Goal: Information Seeking & Learning: Learn about a topic

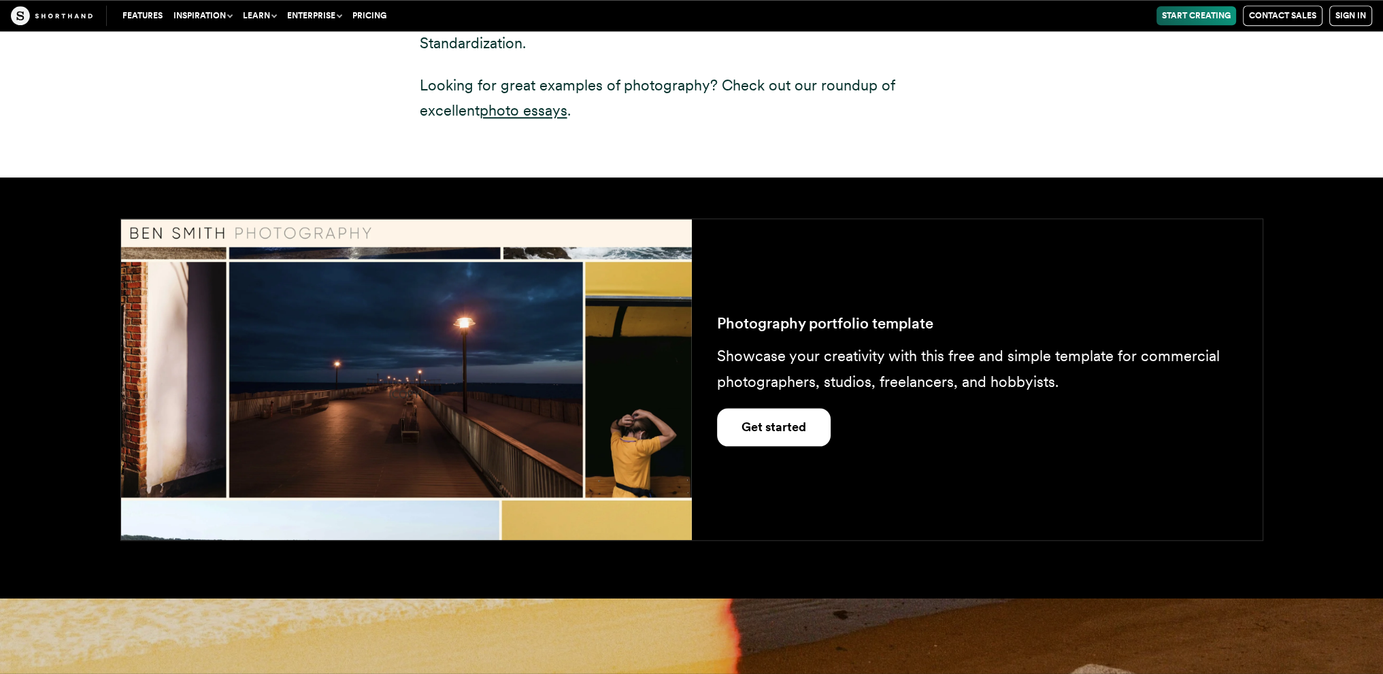
scroll to position [1545, 0]
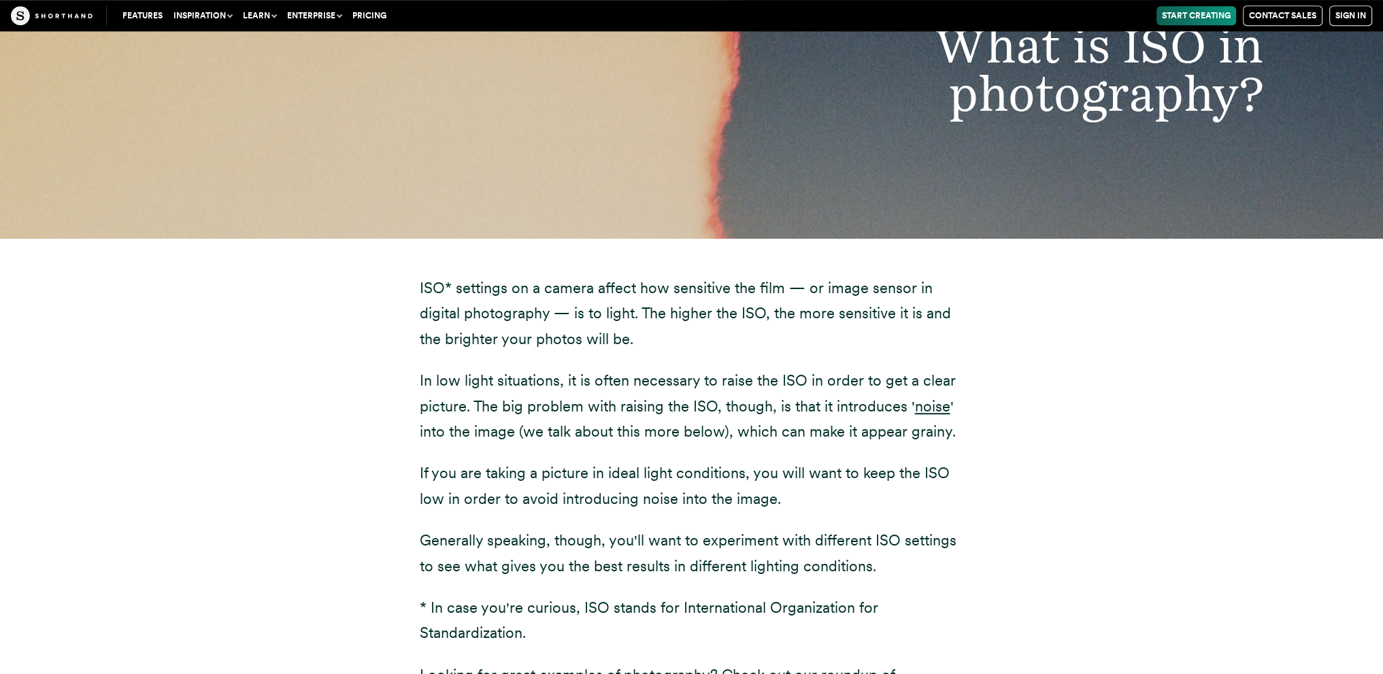
drag, startPoint x: 1392, startPoint y: 220, endPoint x: 1145, endPoint y: 182, distance: 249.9
click at [1145, 182] on div "What is ISO in photography?" at bounding box center [691, 69] width 1383 height 337
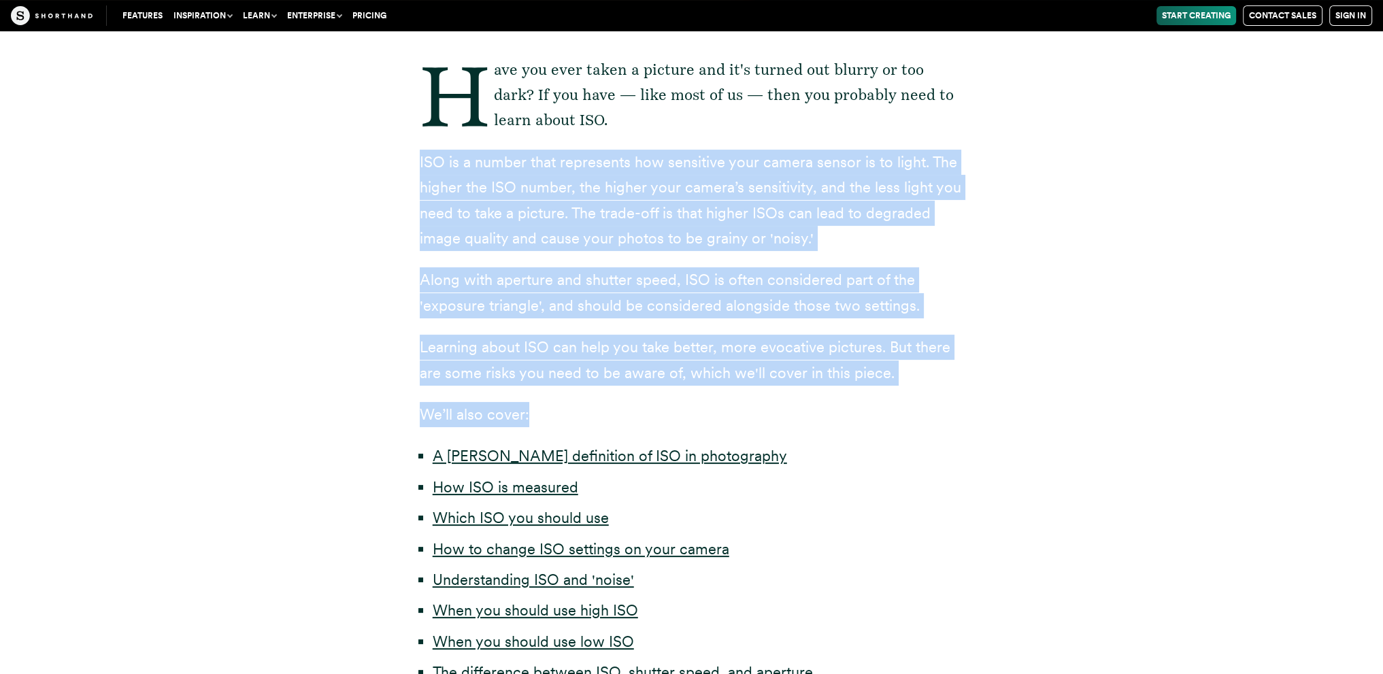
scroll to position [443, 0]
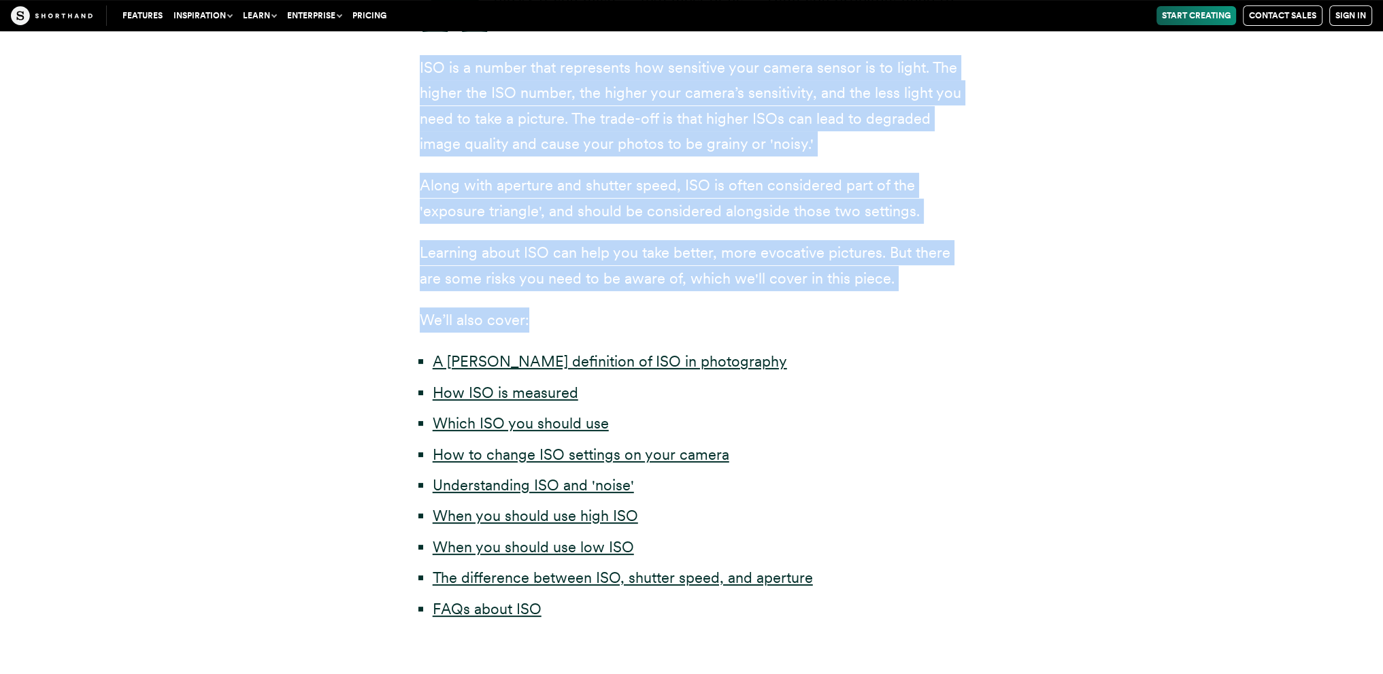
click at [694, 301] on div "Have you ever taken a picture and it's turned out blurry or too dark? If you ha…" at bounding box center [692, 292] width 544 height 659
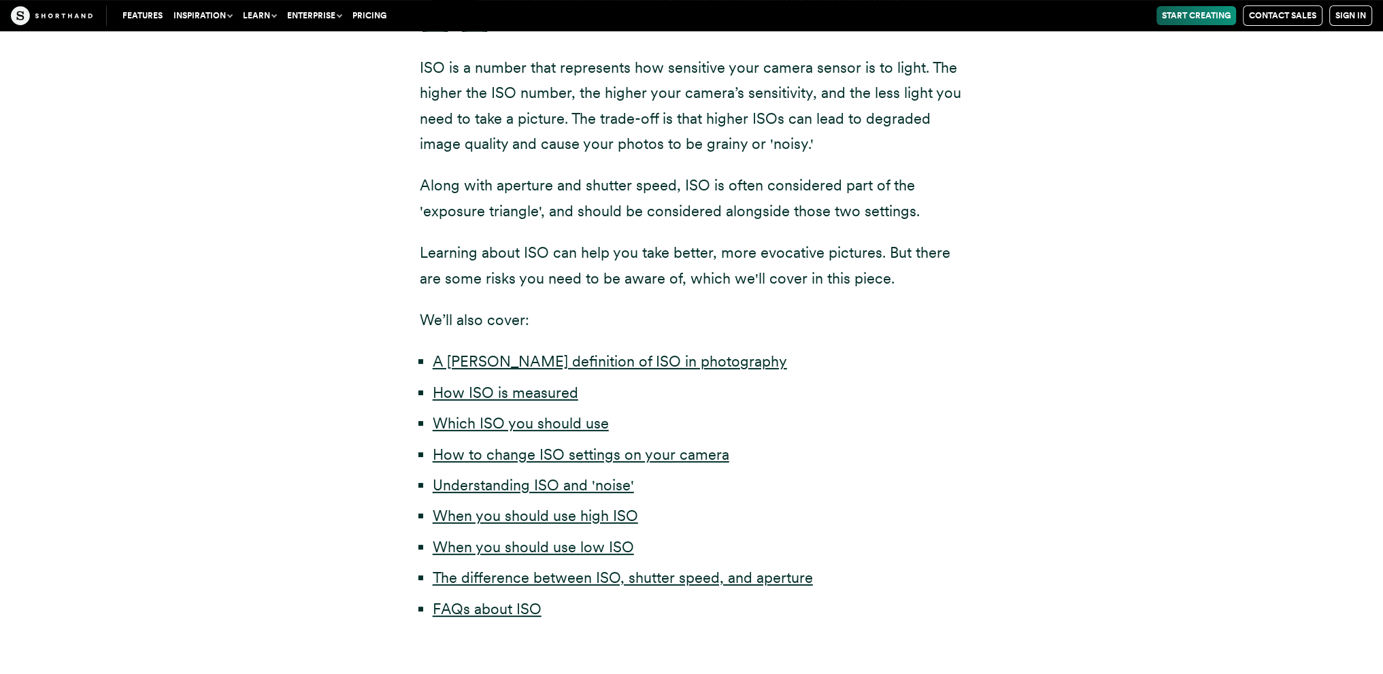
click at [894, 380] on ul "A [PERSON_NAME] definition of ISO in photography How ISO is measured Which ISO …" at bounding box center [692, 485] width 544 height 273
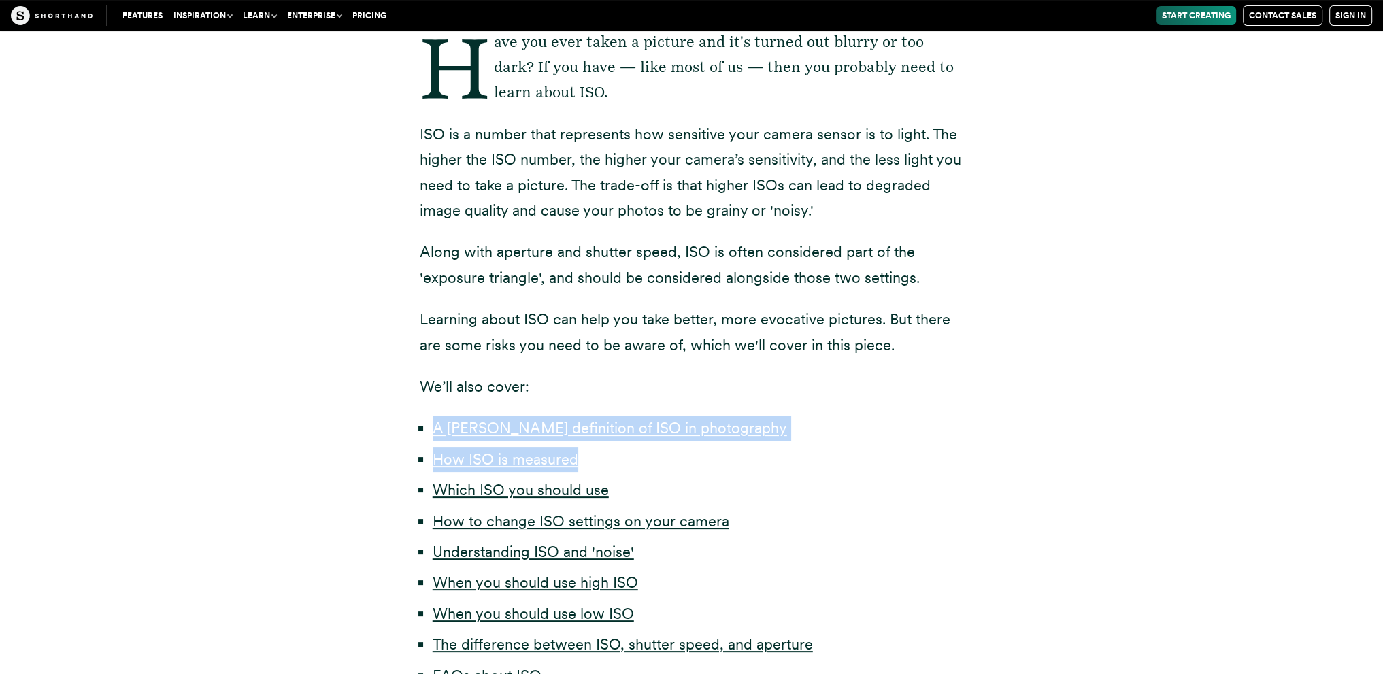
scroll to position [307, 0]
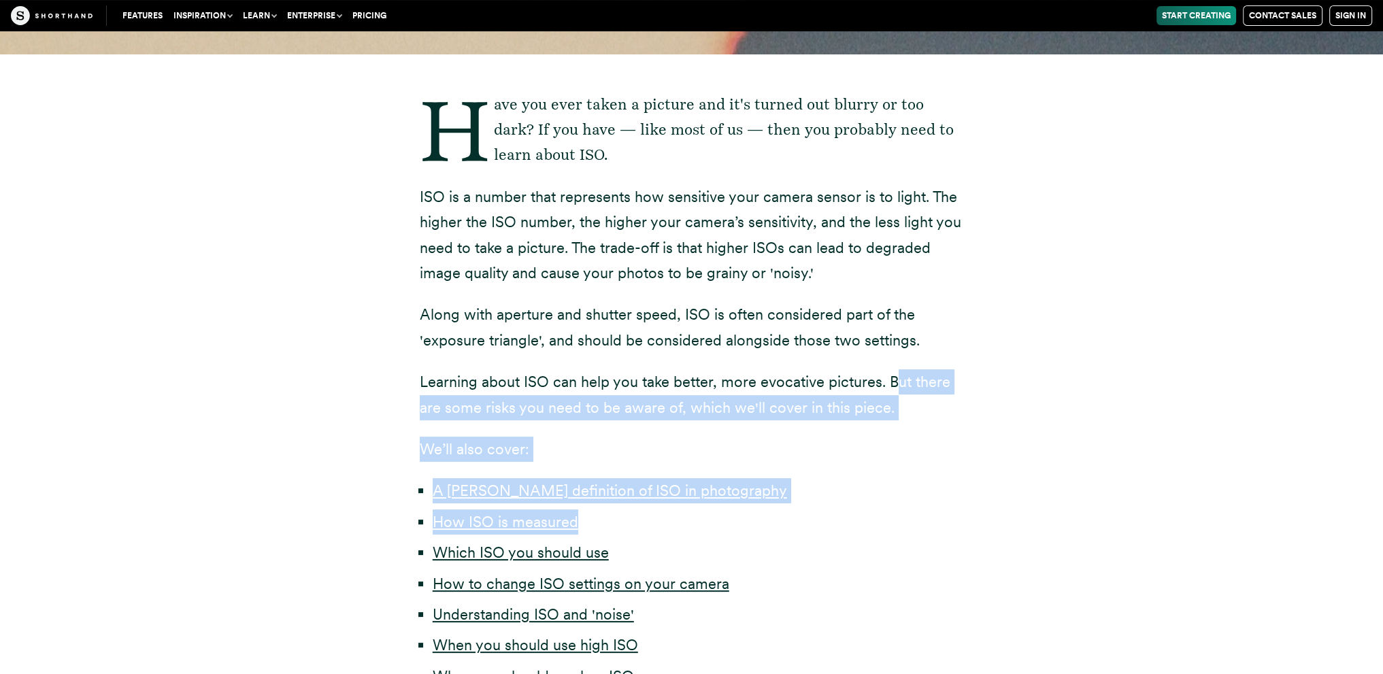
click at [894, 380] on div "Have you ever taken a picture and it's turned out blurry or too dark? If you ha…" at bounding box center [692, 421] width 544 height 659
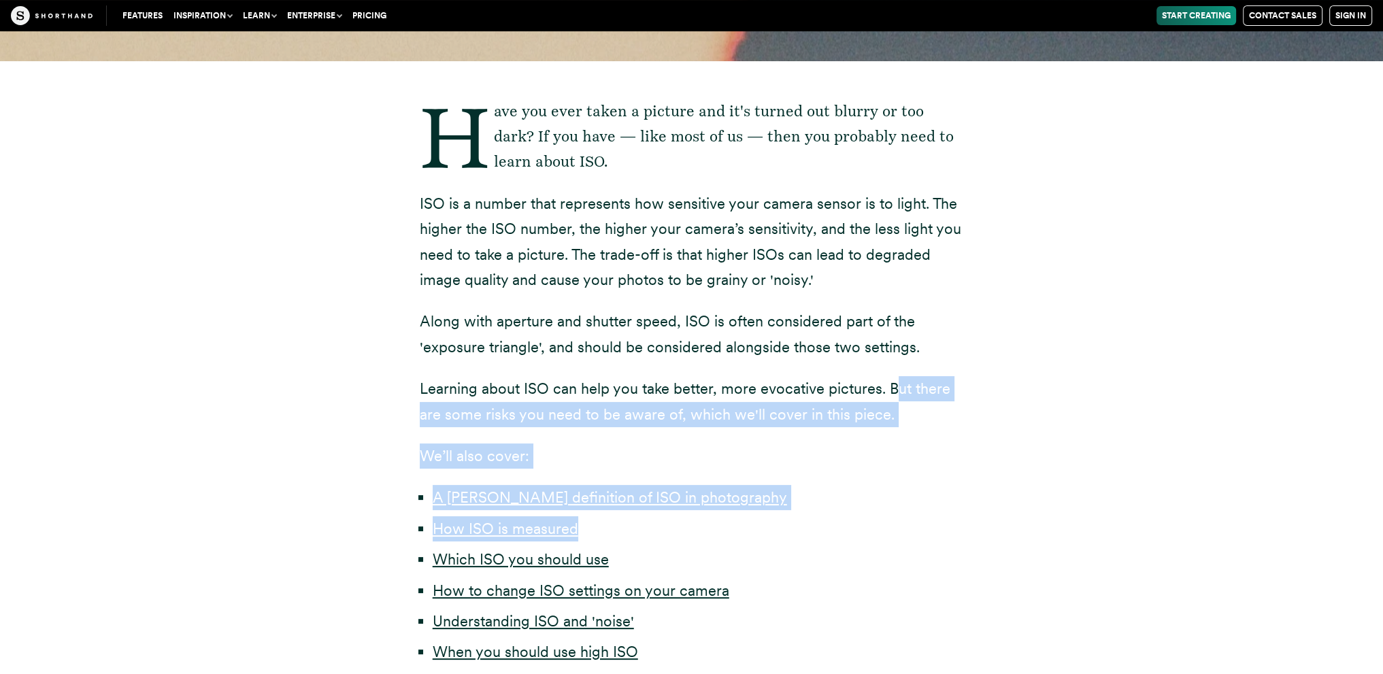
click at [1217, 418] on div "Have you ever taken a picture and it's turned out blurry or too dark? If you ha…" at bounding box center [691, 436] width 1197 height 751
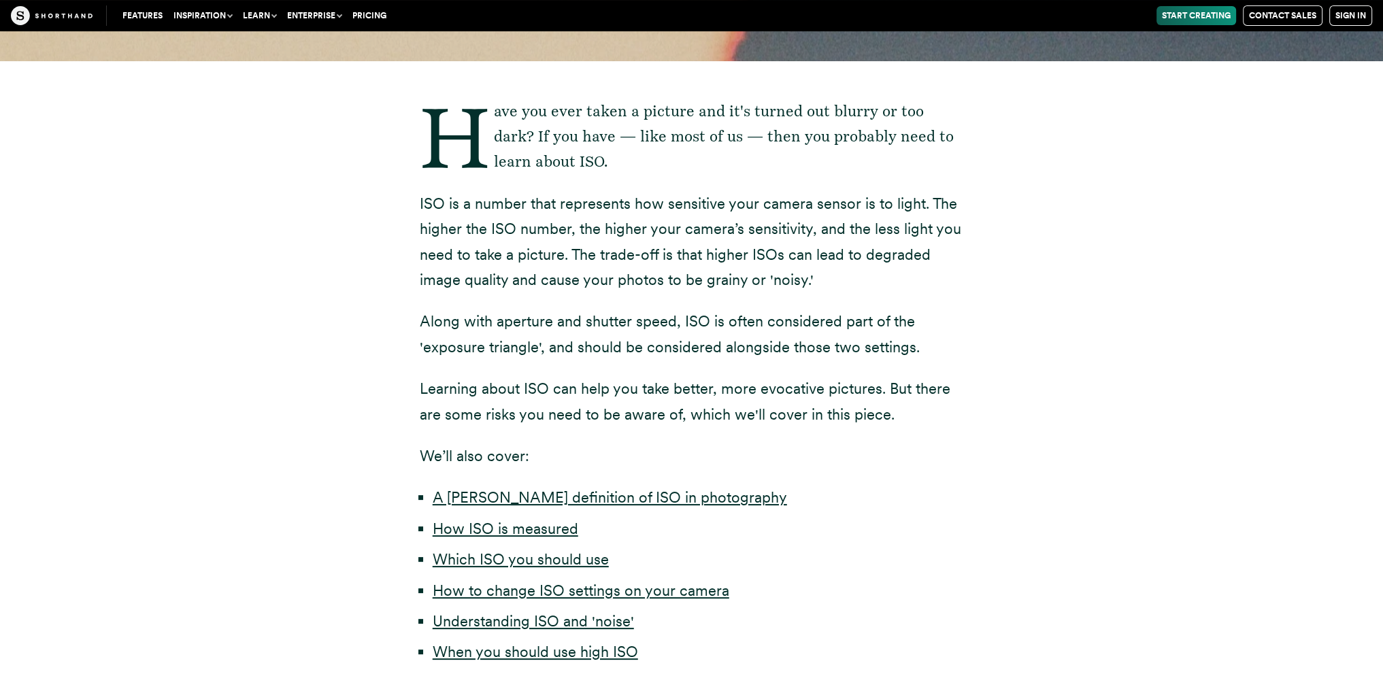
drag, startPoint x: 1217, startPoint y: 418, endPoint x: 1211, endPoint y: 411, distance: 9.2
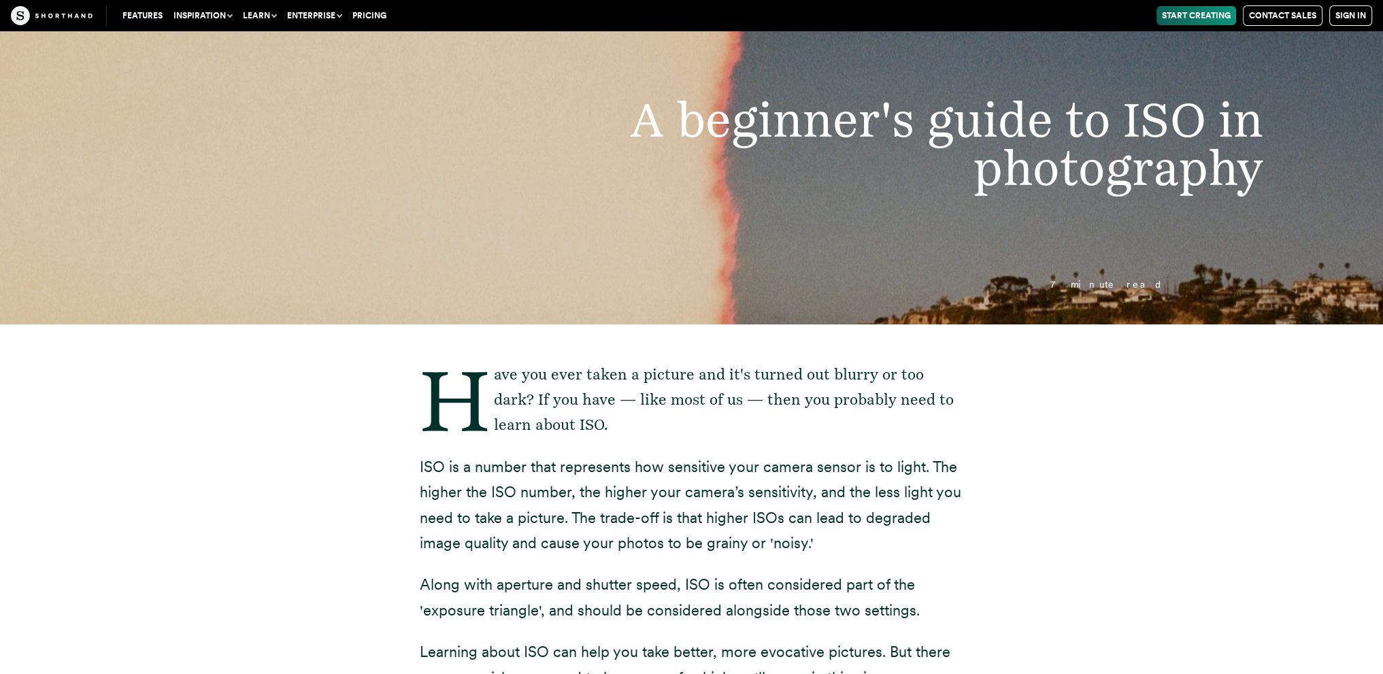
scroll to position [68, 0]
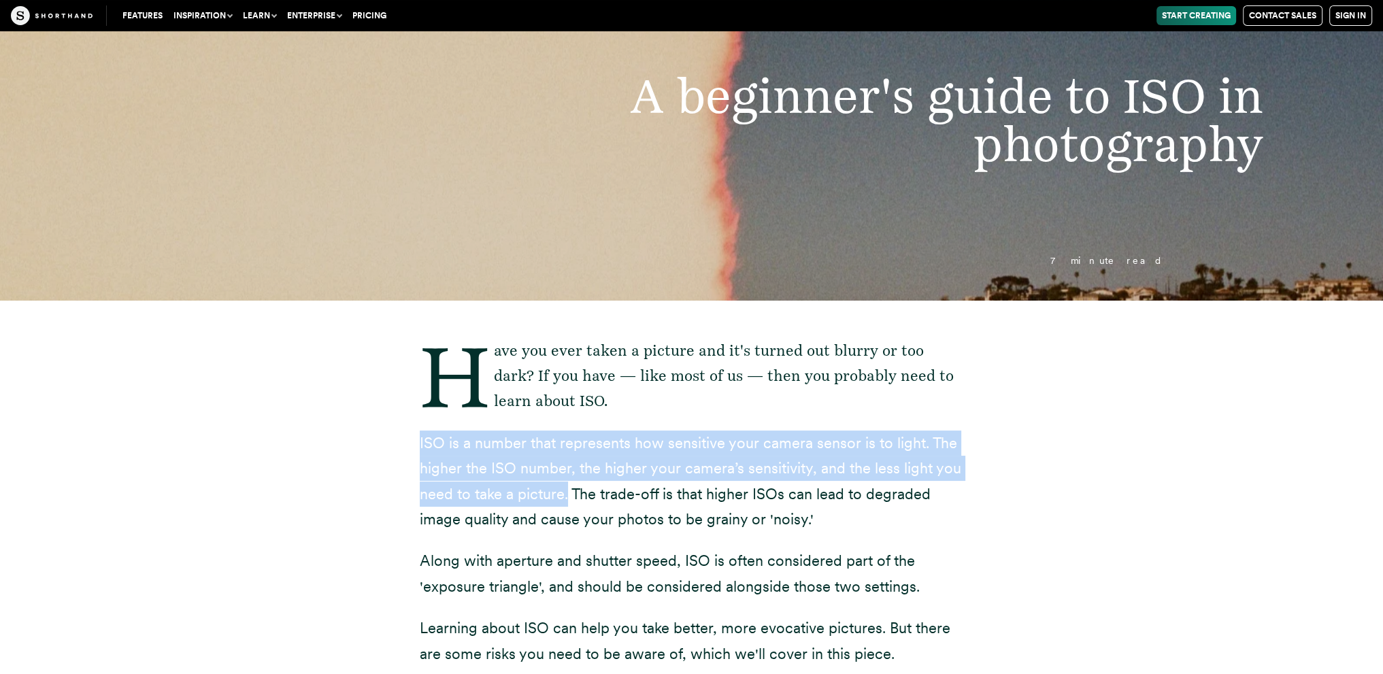
drag, startPoint x: 409, startPoint y: 439, endPoint x: 567, endPoint y: 490, distance: 165.2
click at [567, 490] on div "Have you ever taken a picture and it's turned out blurry or too dark? If you ha…" at bounding box center [691, 676] width 599 height 751
copy p "ISO is a number that represents how sensitive your camera sensor is to light. T…"
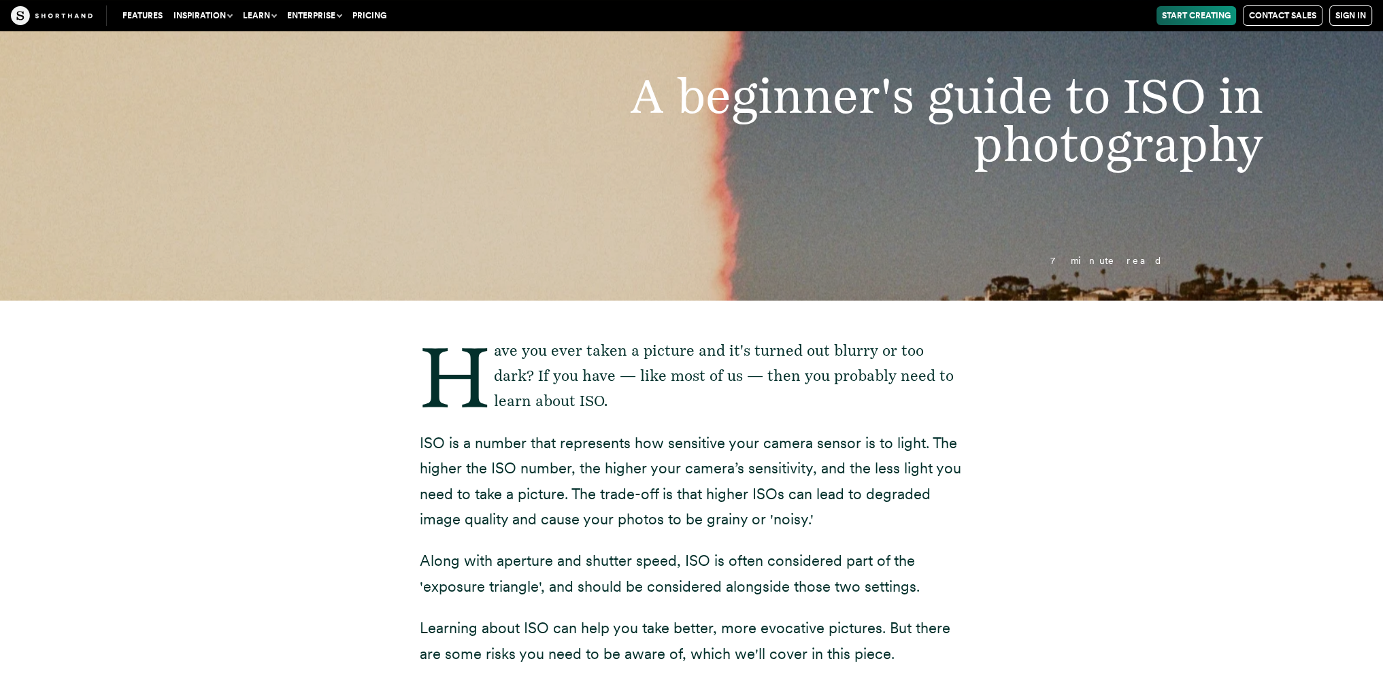
click at [962, 226] on header "A beginner's guide to ISO in photography 7 minute read" at bounding box center [691, 131] width 1383 height 337
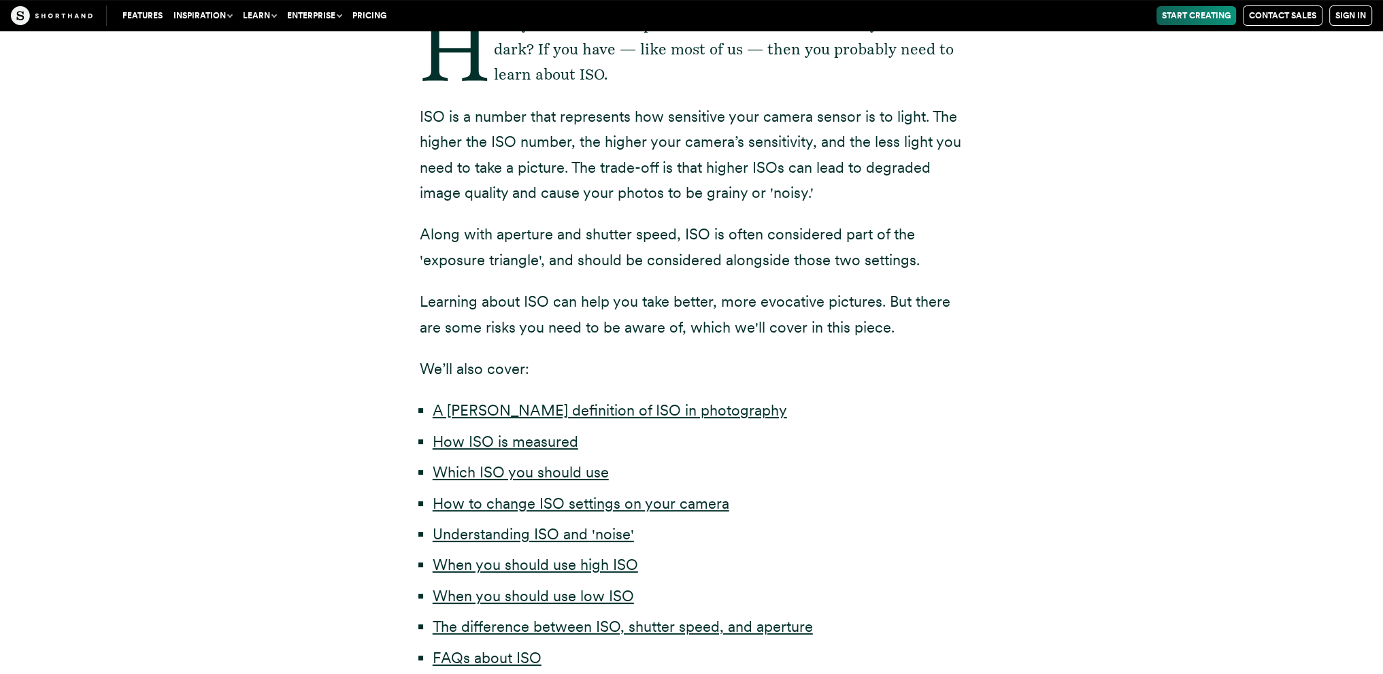
scroll to position [408, 0]
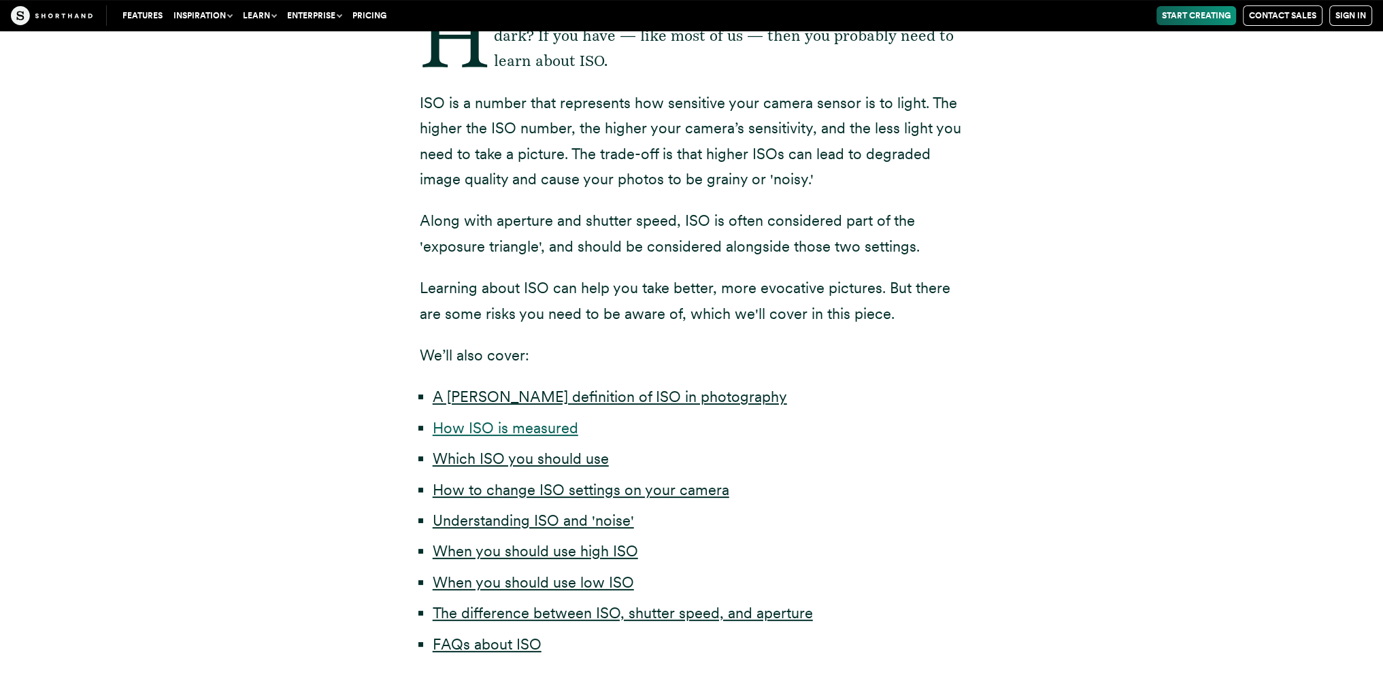
click at [571, 424] on link "How ISO is measured" at bounding box center [506, 428] width 146 height 18
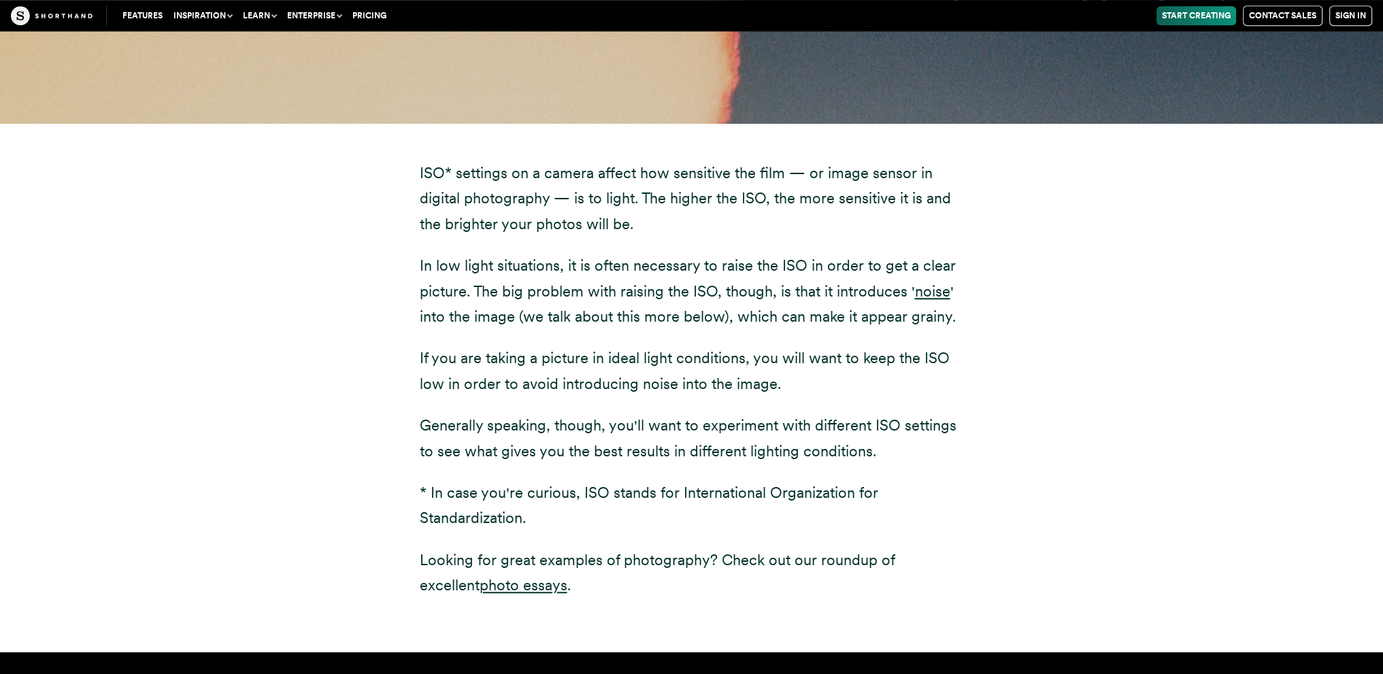
scroll to position [1751, 0]
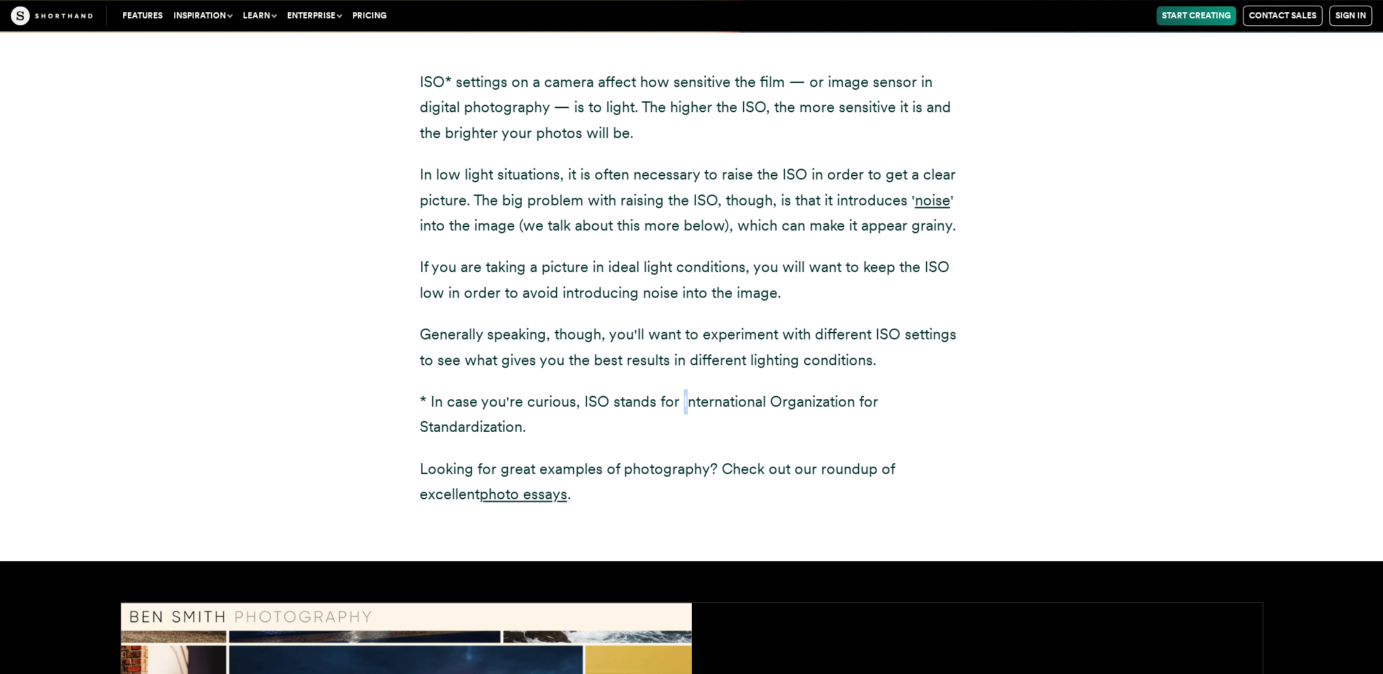
click at [680, 401] on p "* In case you're curious, ISO stands for International Organization for Standar…" at bounding box center [692, 414] width 544 height 51
click at [675, 399] on p "* In case you're curious, ISO stands for International Organization for Standar…" at bounding box center [692, 414] width 544 height 51
drag, startPoint x: 676, startPoint y: 398, endPoint x: 683, endPoint y: 409, distance: 12.8
click at [683, 409] on p "* In case you're curious, ISO stands for International Organization for Standar…" at bounding box center [692, 414] width 544 height 51
click at [684, 402] on p "* In case you're curious, ISO stands for International Organization for Standar…" at bounding box center [692, 414] width 544 height 51
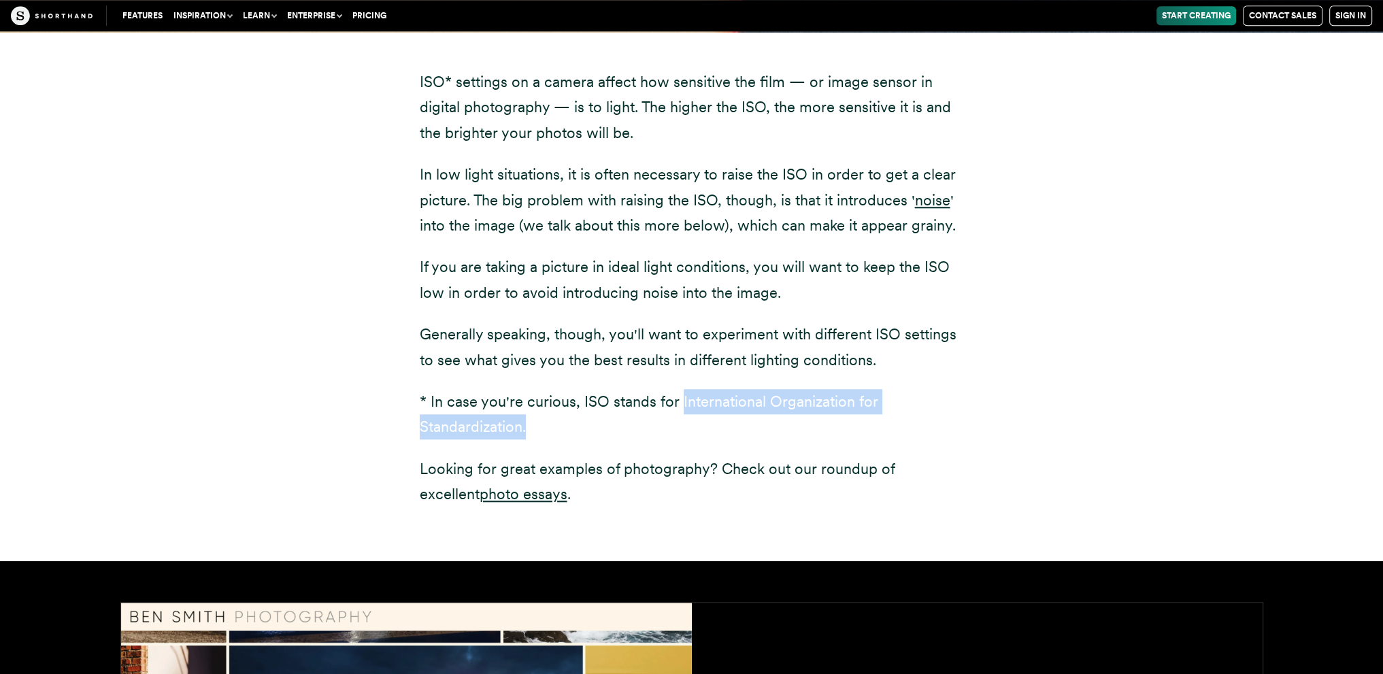
drag, startPoint x: 678, startPoint y: 398, endPoint x: 688, endPoint y: 418, distance: 21.9
click at [688, 418] on p "* In case you're curious, ISO stands for International Organization for Standar…" at bounding box center [692, 414] width 544 height 51
copy p "International Organization for Standardization."
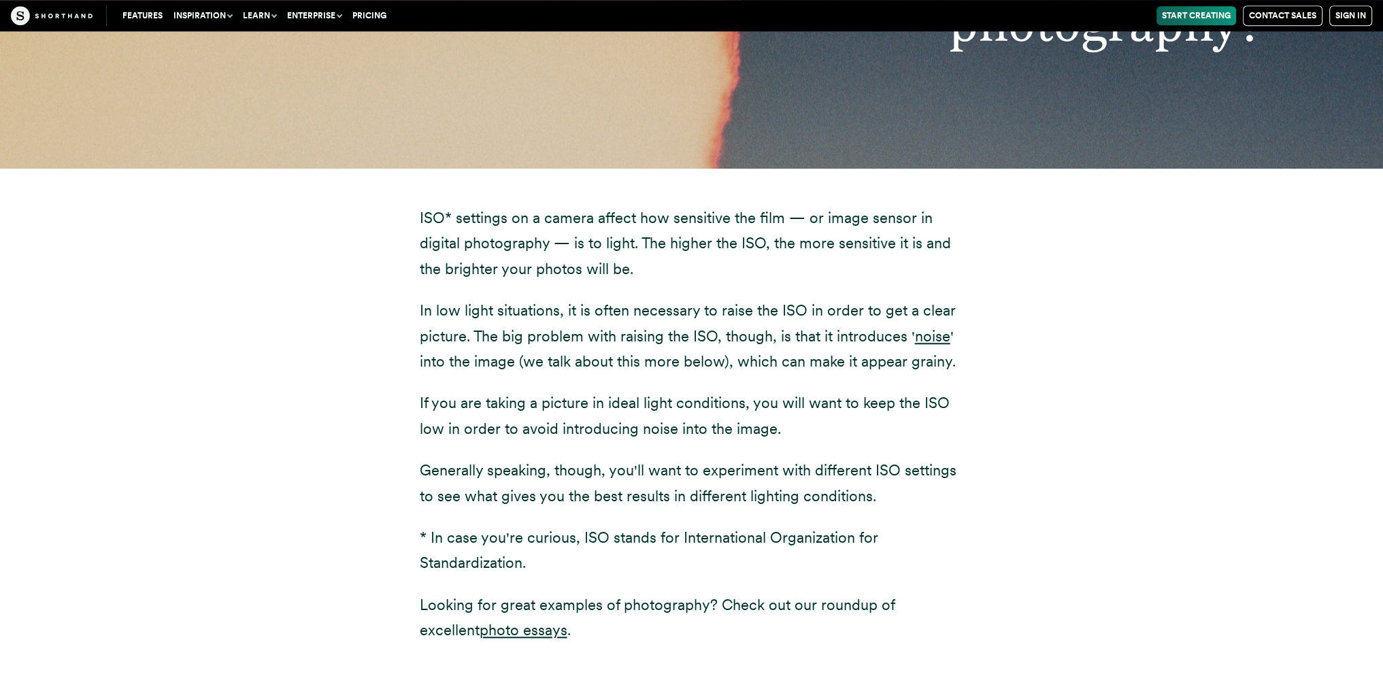
click at [622, 289] on div "ISO* settings on a camera affect how sensitive the film — or image sensor in di…" at bounding box center [692, 423] width 544 height 437
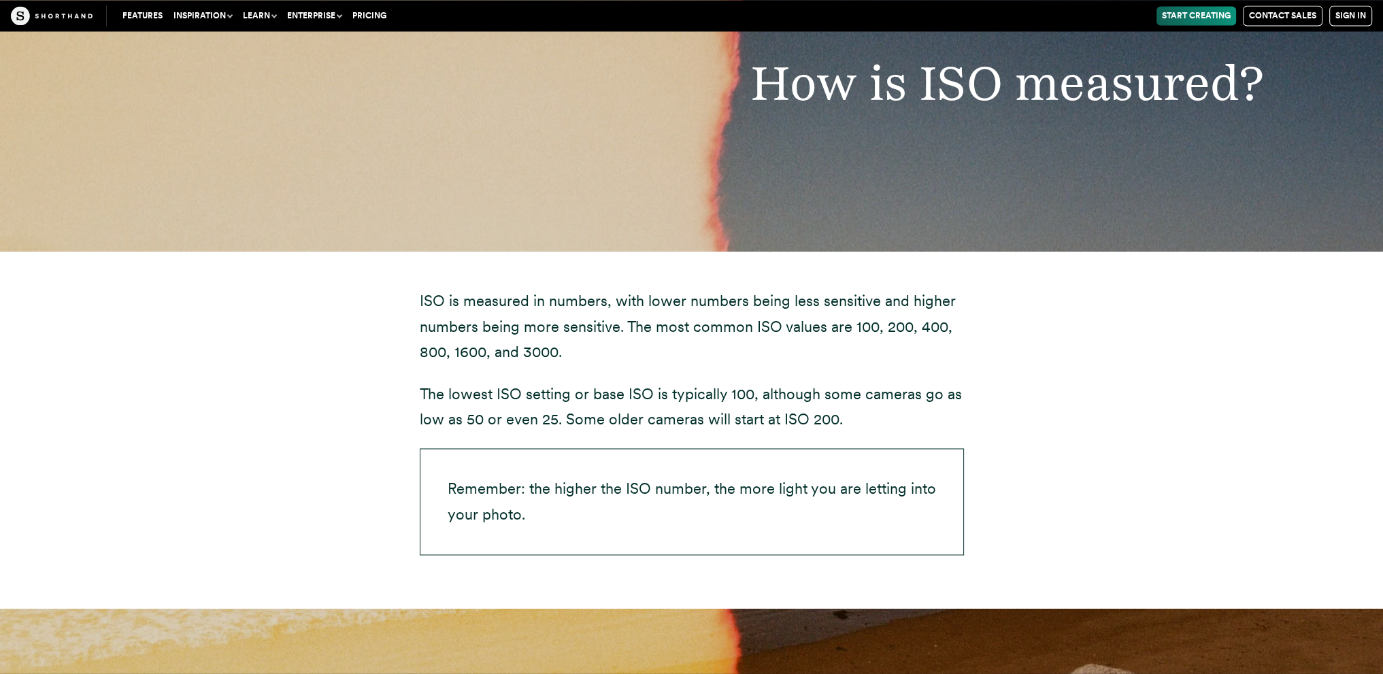
scroll to position [2839, 0]
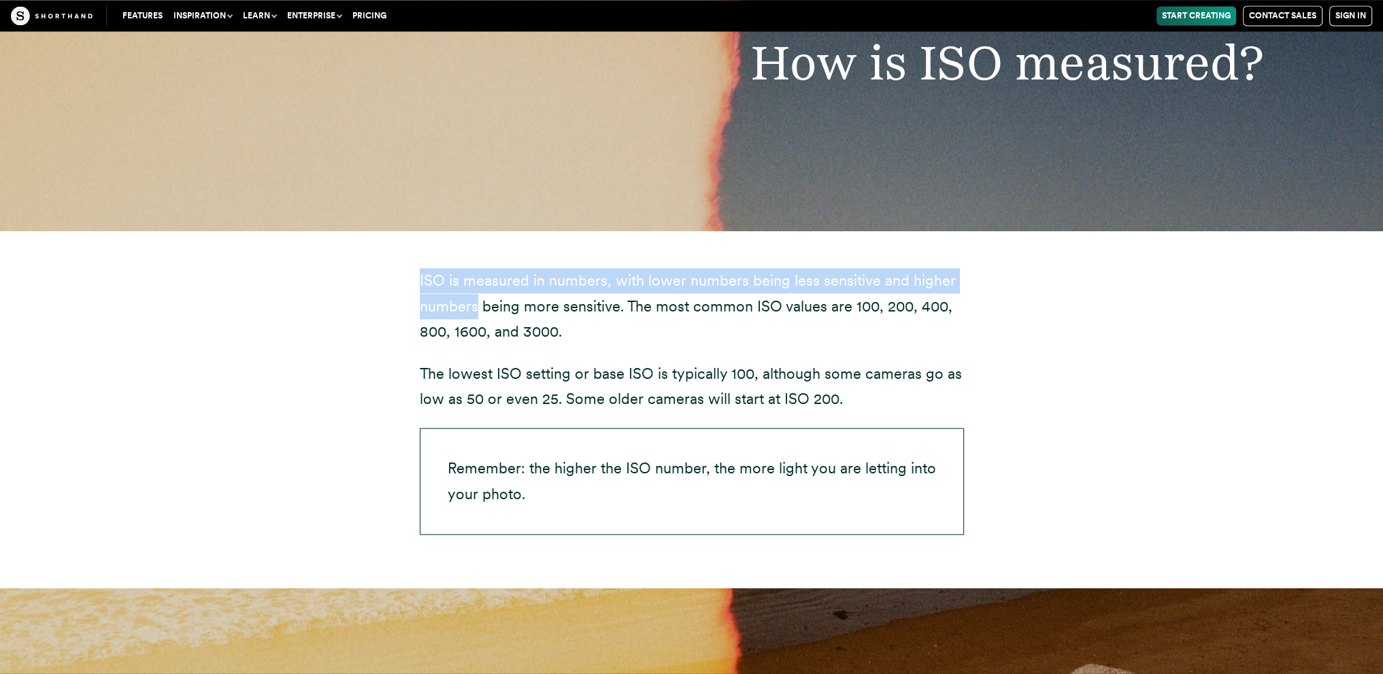
drag, startPoint x: 411, startPoint y: 277, endPoint x: 484, endPoint y: 316, distance: 82.1
click at [482, 318] on div "ISO is measured in numbers, with lower numbers being less sensitive and higher …" at bounding box center [691, 410] width 599 height 358
click at [416, 269] on div "ISO is measured in numbers, with lower numbers being less sensitive and higher …" at bounding box center [691, 410] width 599 height 358
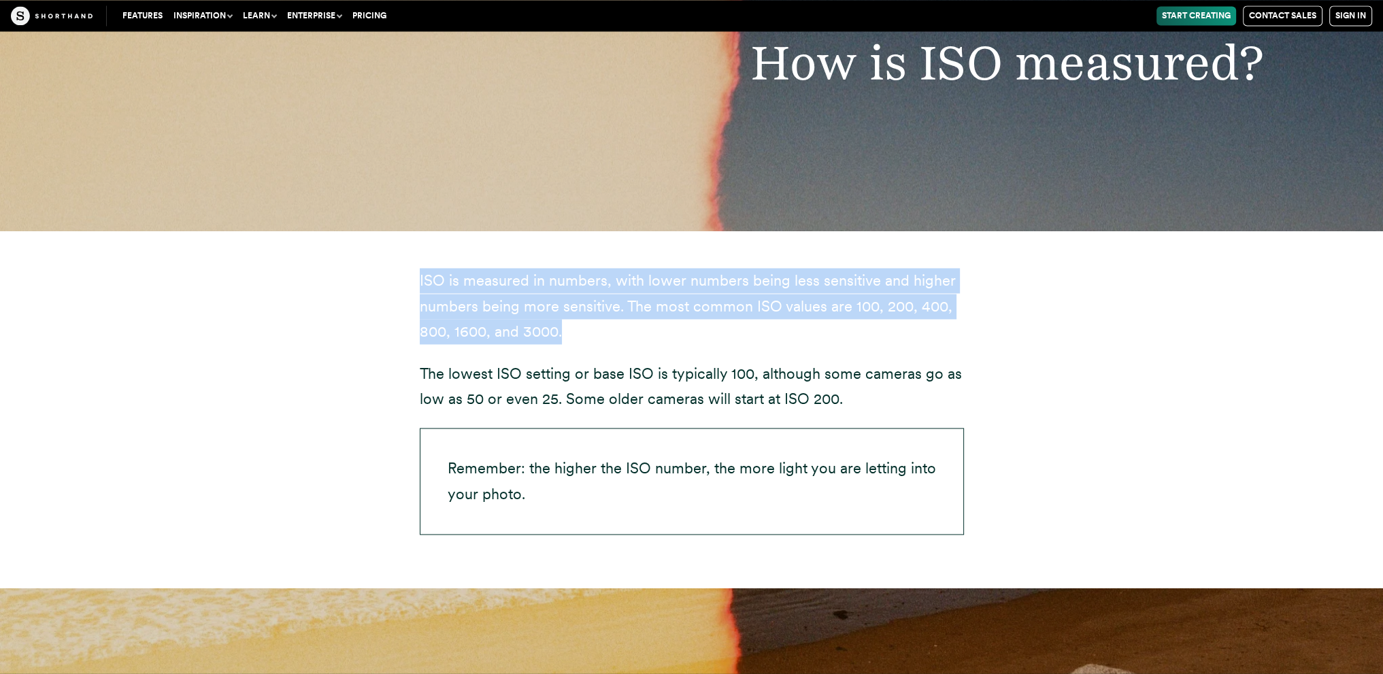
drag, startPoint x: 409, startPoint y: 277, endPoint x: 604, endPoint y: 337, distance: 204.0
click at [604, 337] on div "ISO is measured in numbers, with lower numbers being less sensitive and higher …" at bounding box center [691, 410] width 599 height 358
copy p "ISO is measured in numbers, with lower numbers being less sensitive and higher …"
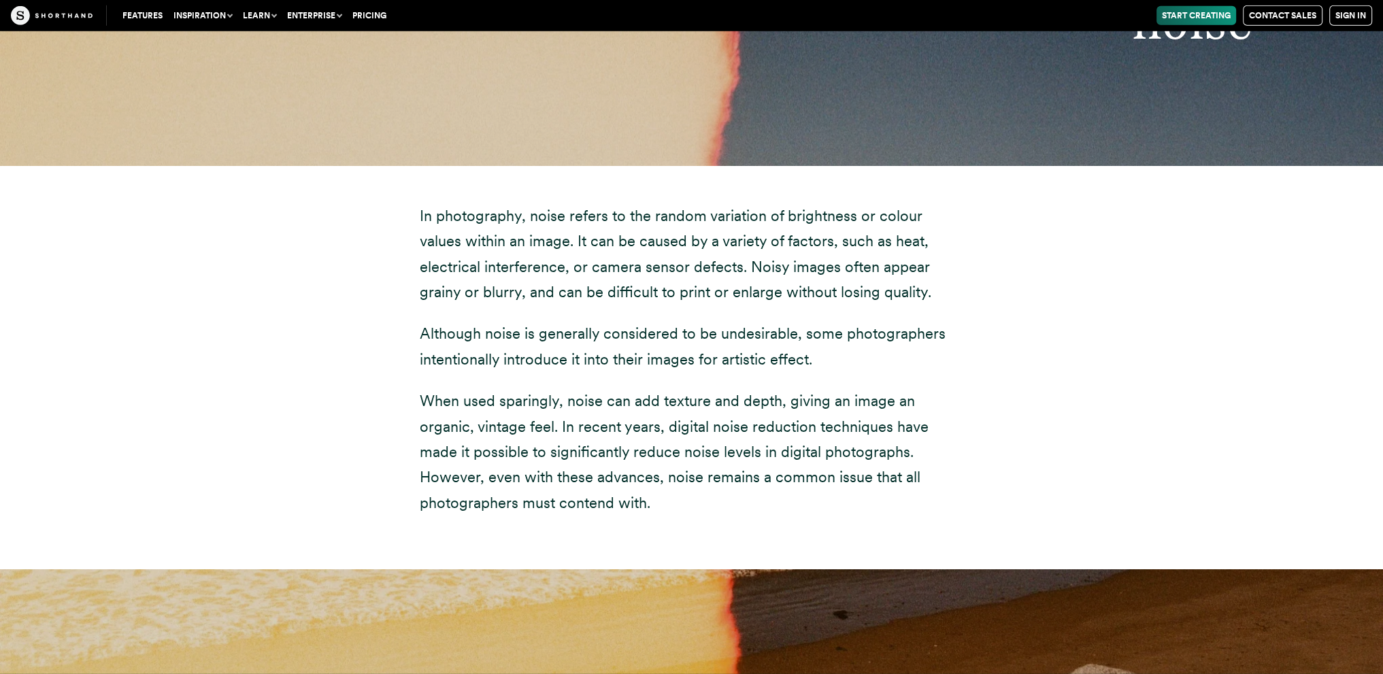
scroll to position [5219, 0]
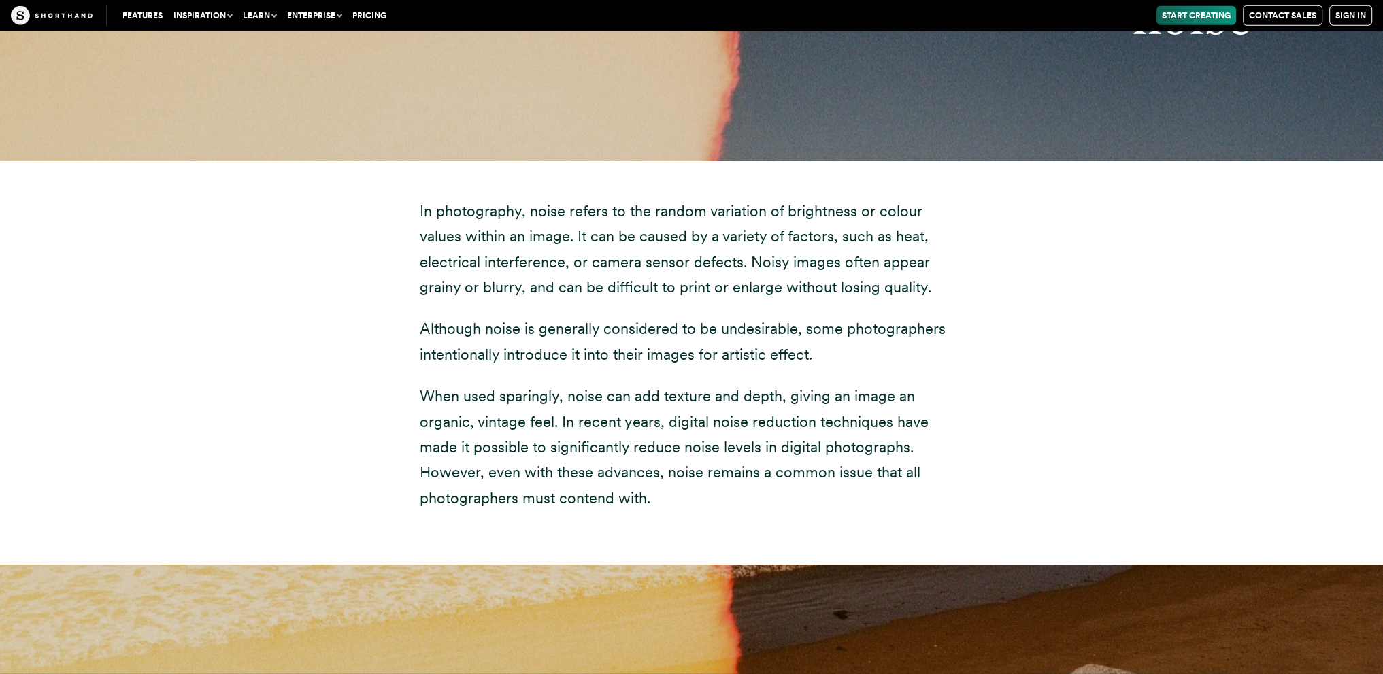
click at [628, 237] on p "In photography, noise refers to the random variation of brightness or colour va…" at bounding box center [692, 250] width 544 height 102
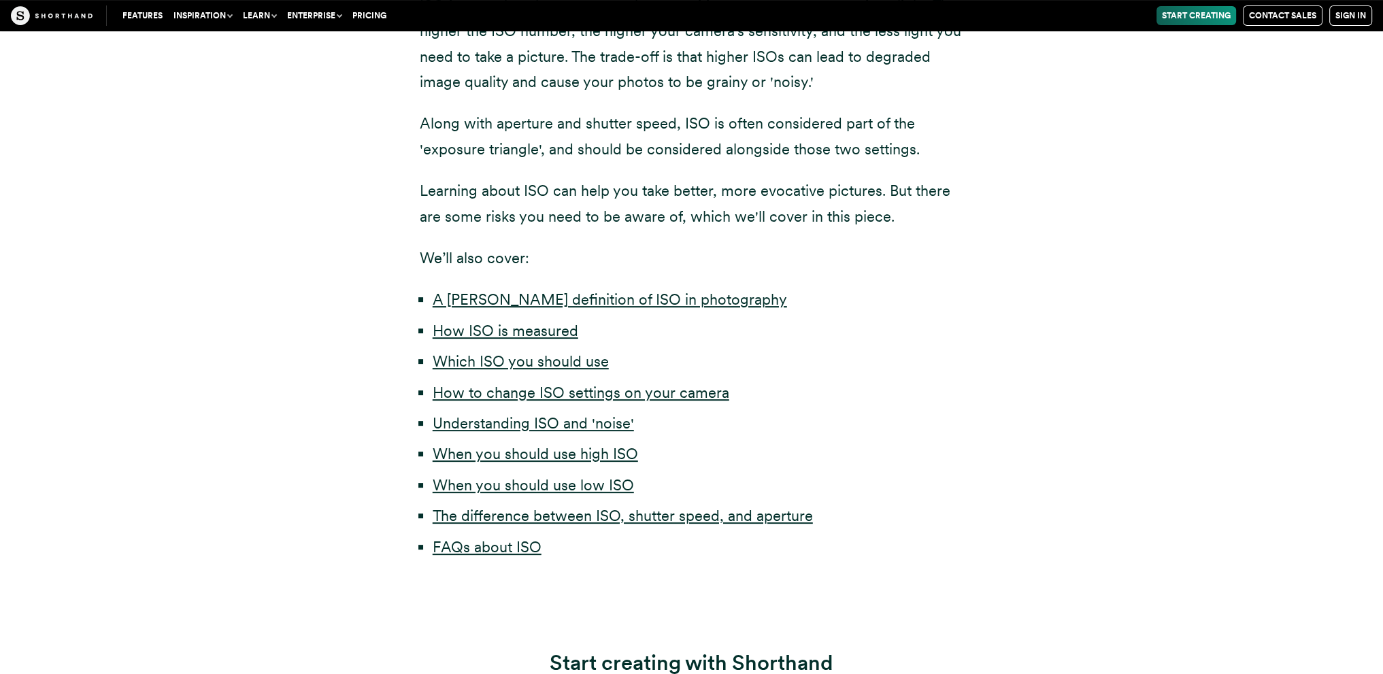
scroll to position [526, 0]
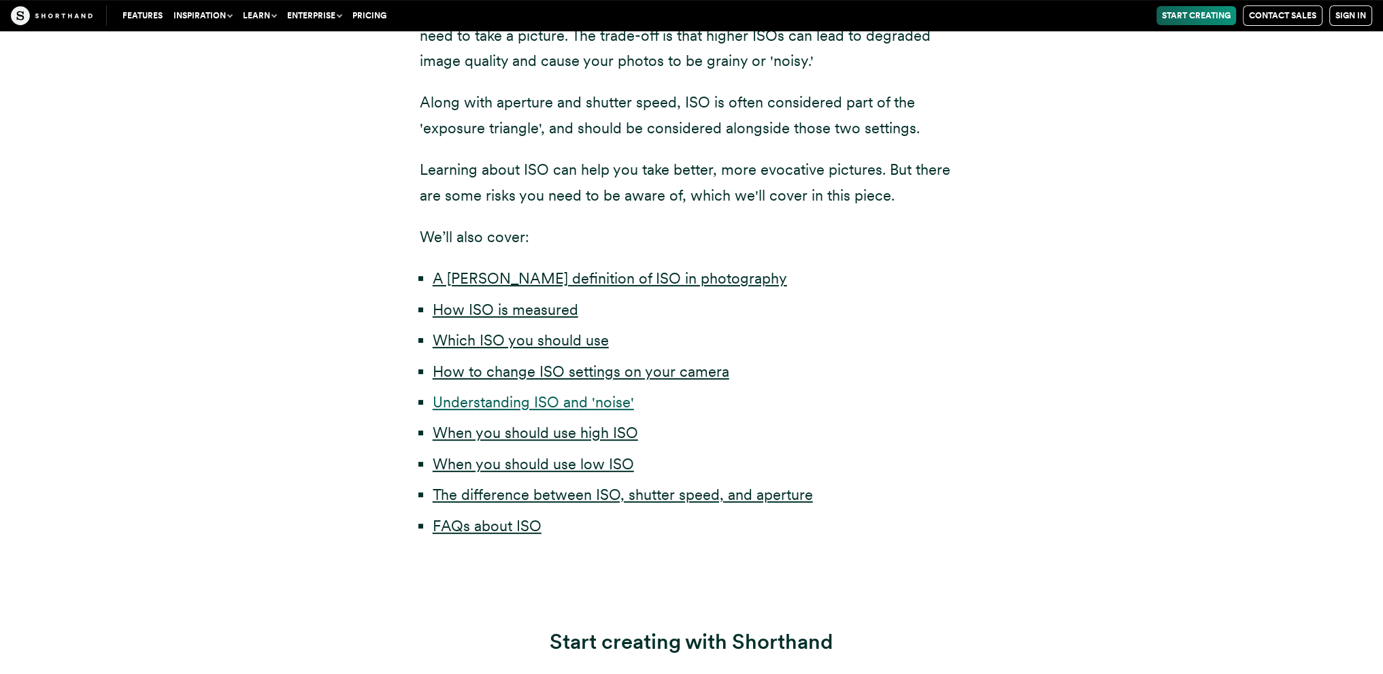
click at [584, 405] on link "Understanding ISO and 'noise'" at bounding box center [533, 402] width 201 height 18
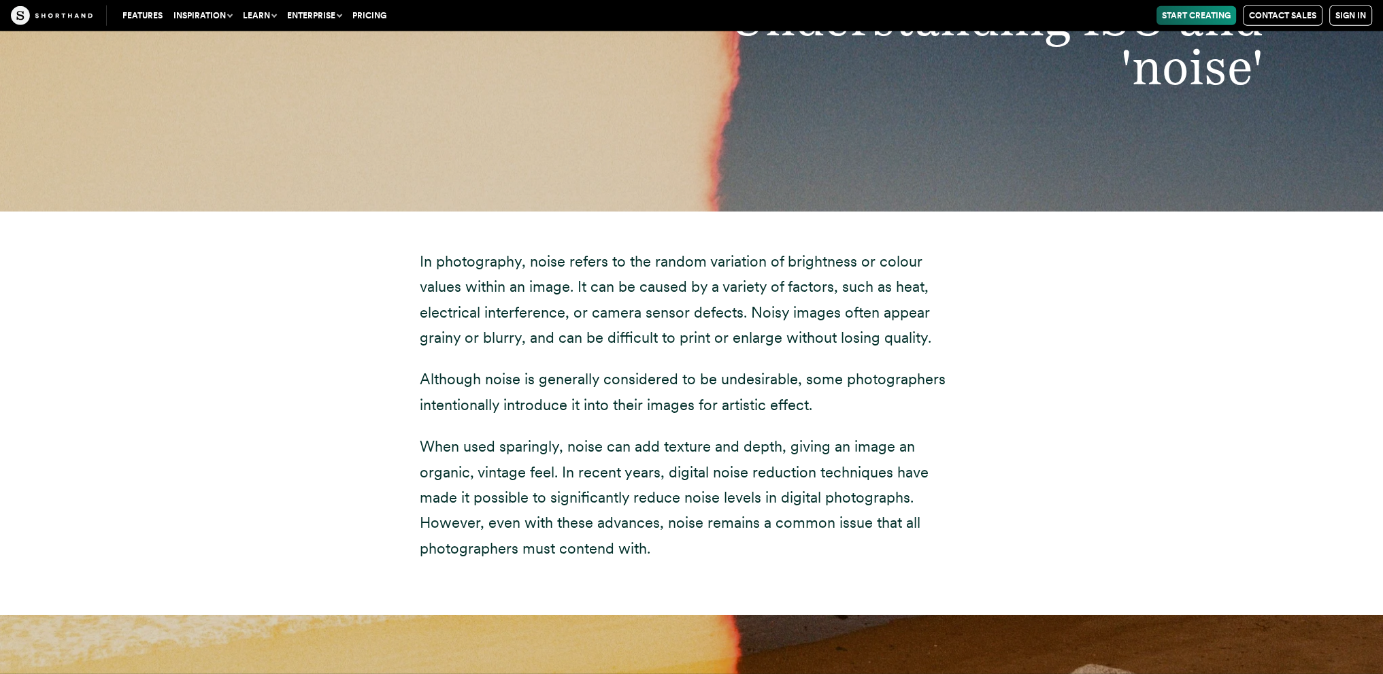
scroll to position [5193, 0]
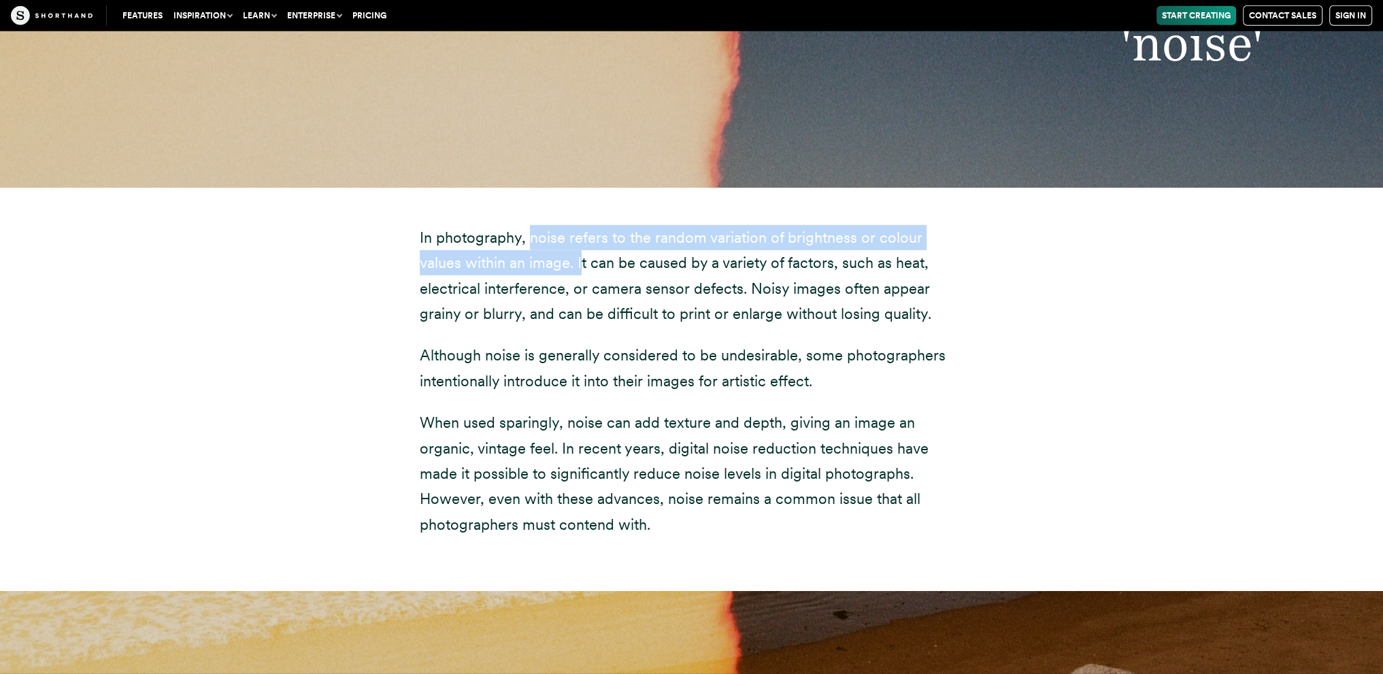
drag, startPoint x: 528, startPoint y: 213, endPoint x: 537, endPoint y: 228, distance: 17.4
click at [537, 228] on p "In photography, noise refers to the random variation of brightness or colour va…" at bounding box center [692, 276] width 544 height 102
copy p "noise refers to the random variation of brightness or colour values within an i…"
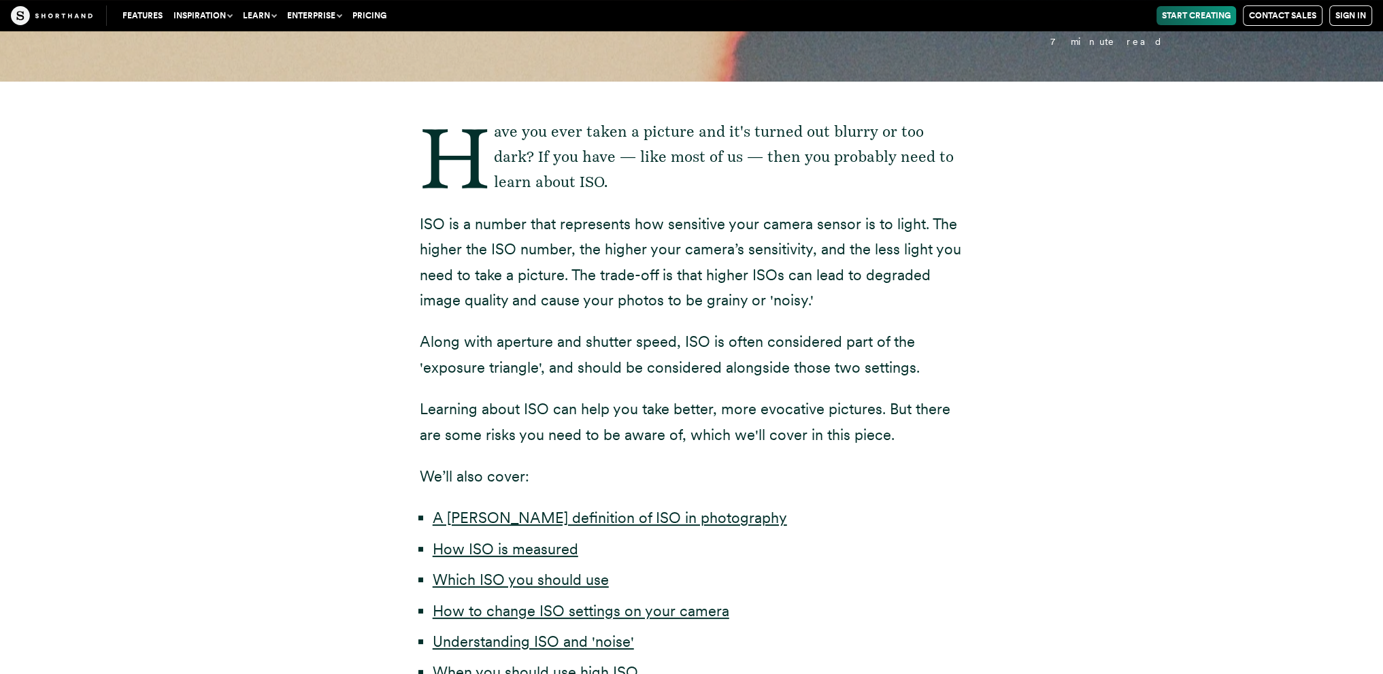
scroll to position [408, 0]
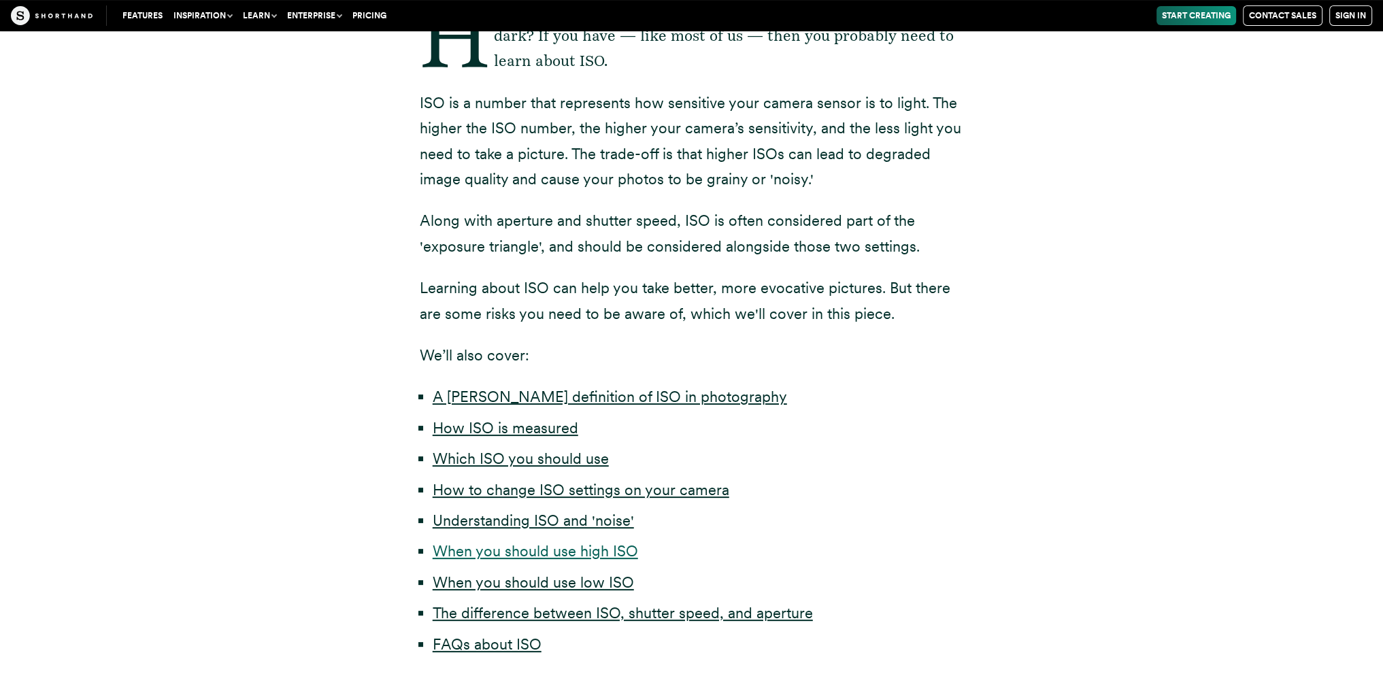
click at [587, 556] on link "When you should use high ISO" at bounding box center [535, 551] width 205 height 18
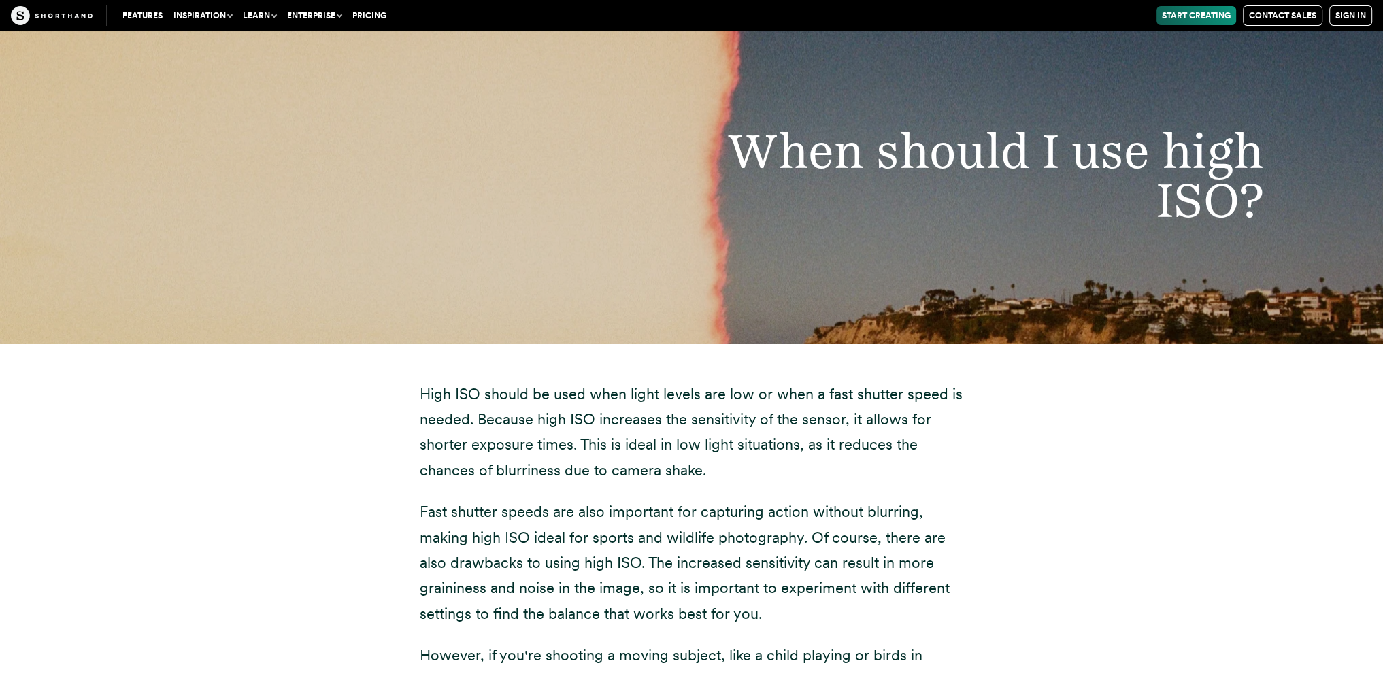
scroll to position [6814, 0]
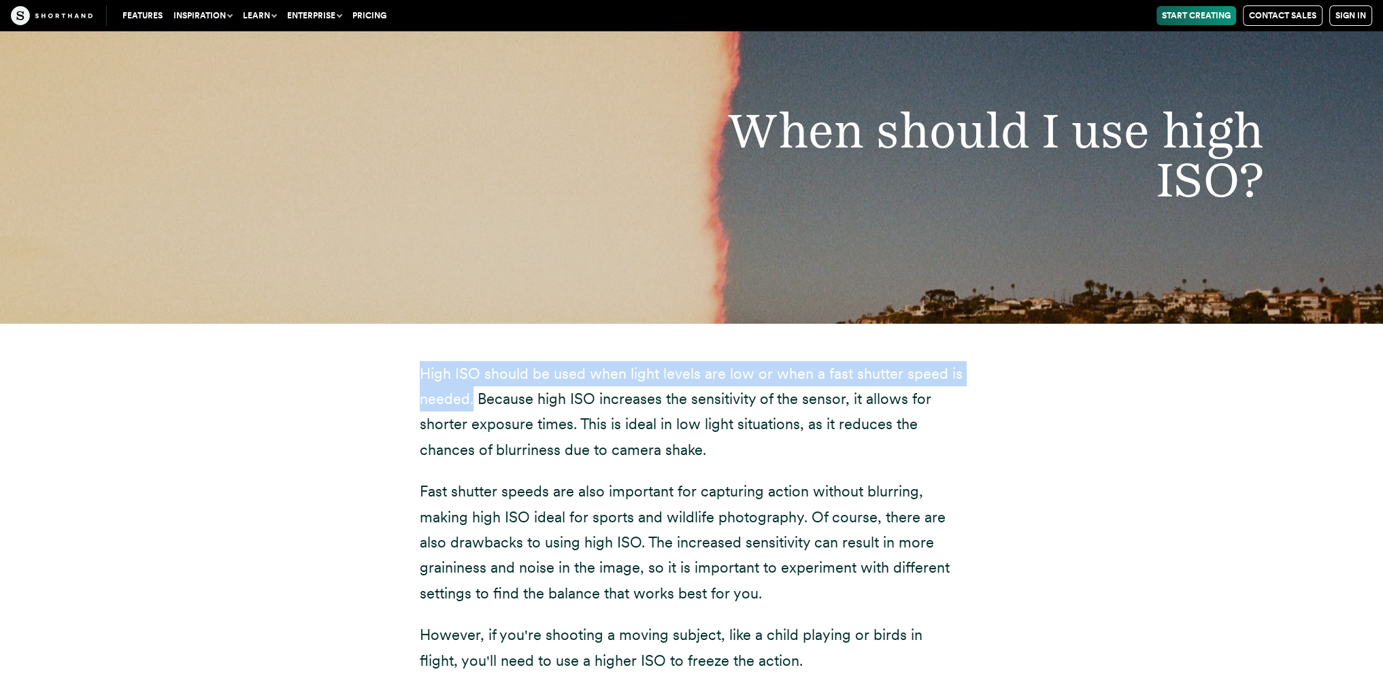
drag, startPoint x: 414, startPoint y: 342, endPoint x: 471, endPoint y: 375, distance: 65.6
copy p "High ISO should be used when light levels are low or when a fast shutter speed …"
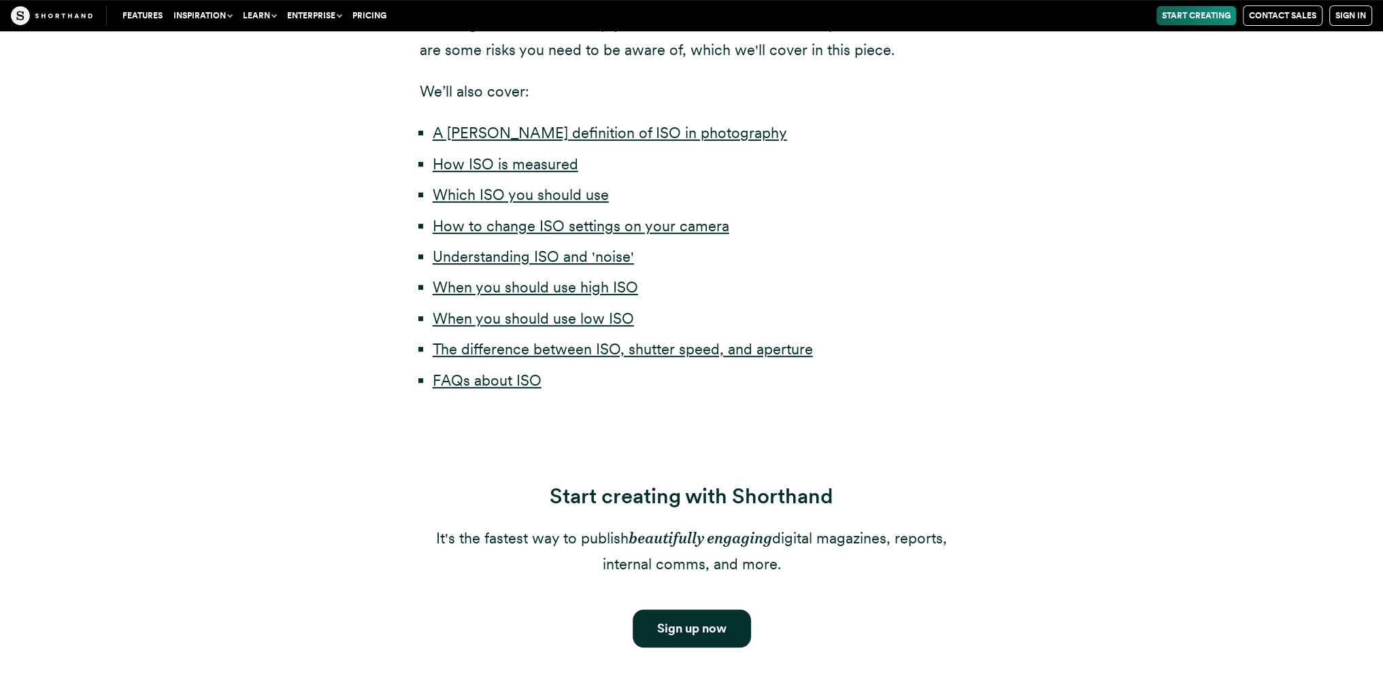
scroll to position [647, 0]
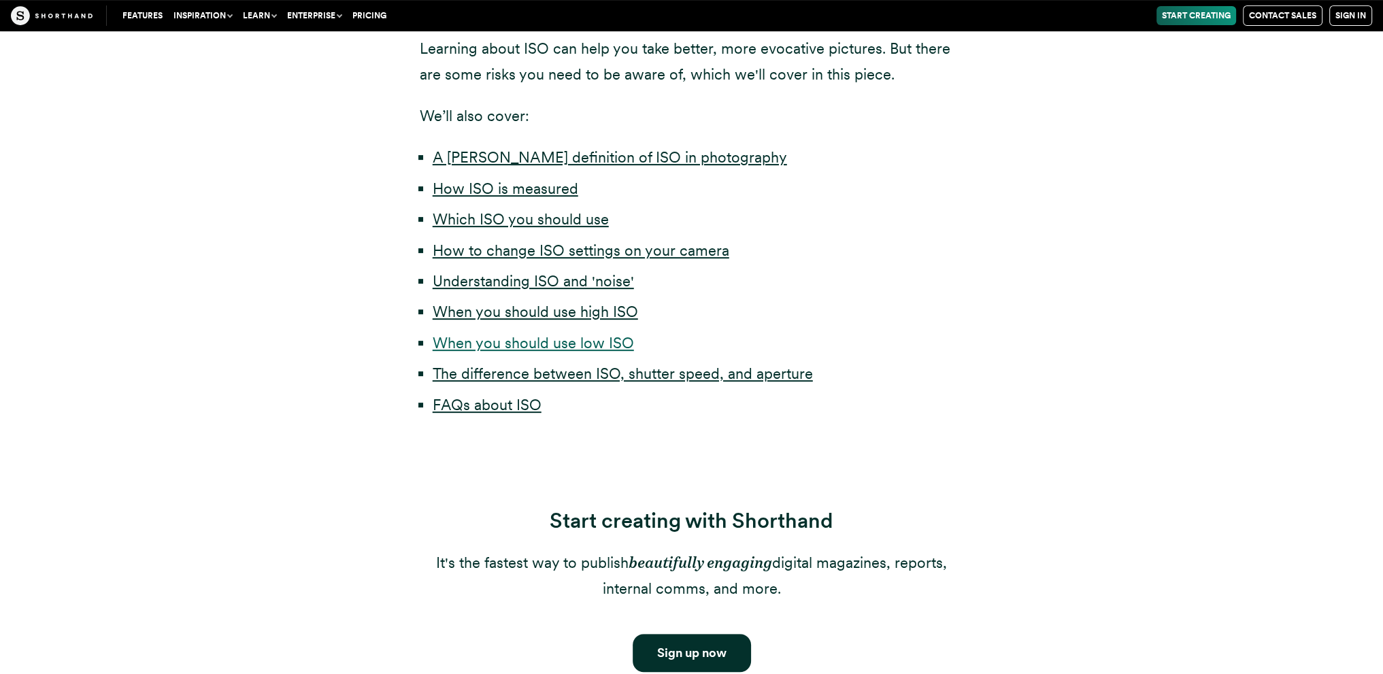
click at [560, 343] on link "When you should use low ISO" at bounding box center [533, 343] width 201 height 18
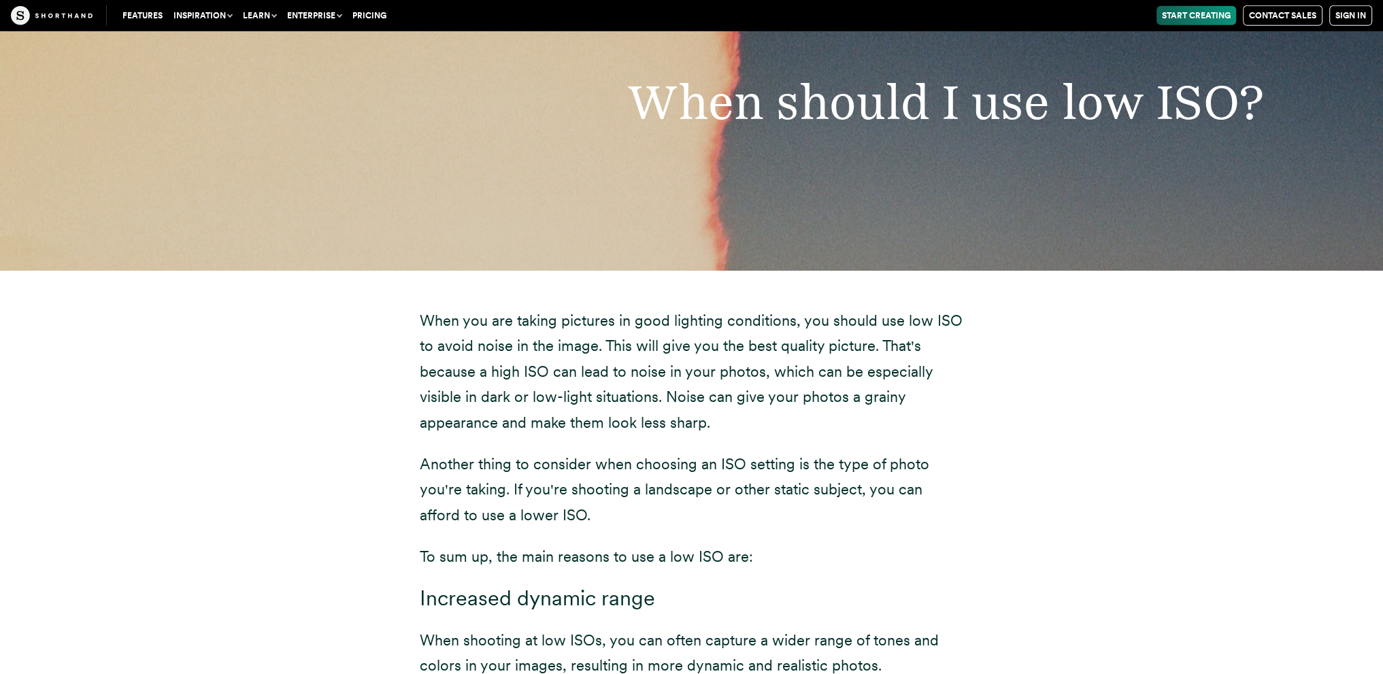
scroll to position [5866, 0]
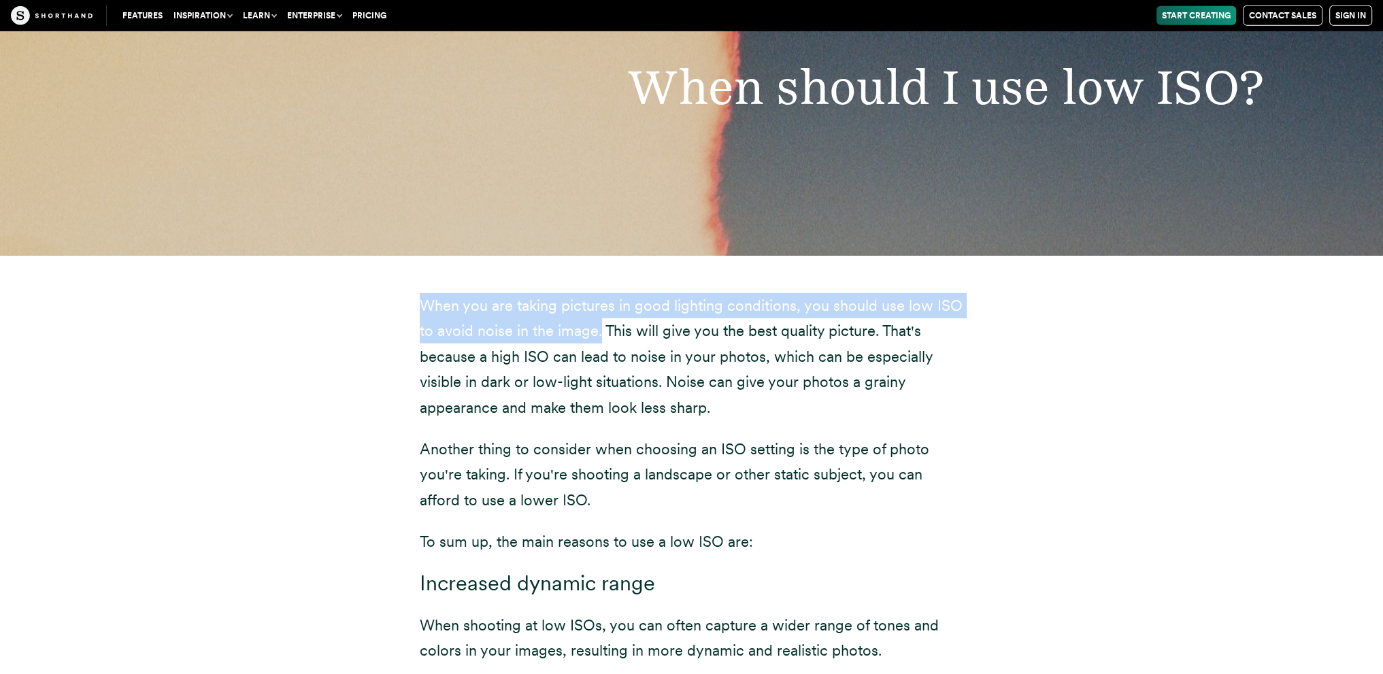
drag, startPoint x: 419, startPoint y: 278, endPoint x: 600, endPoint y: 316, distance: 184.9
click at [600, 316] on div "When you are taking pictures in good lighting conditions, you should use low IS…" at bounding box center [691, 595] width 599 height 679
copy p "When you are taking pictures in good lighting conditions, you should use low IS…"
click at [418, 280] on div "When you are taking pictures in good lighting conditions, you should use low IS…" at bounding box center [691, 595] width 599 height 679
click at [420, 293] on p "When you are taking pictures in good lighting conditions, you should use low IS…" at bounding box center [692, 356] width 544 height 127
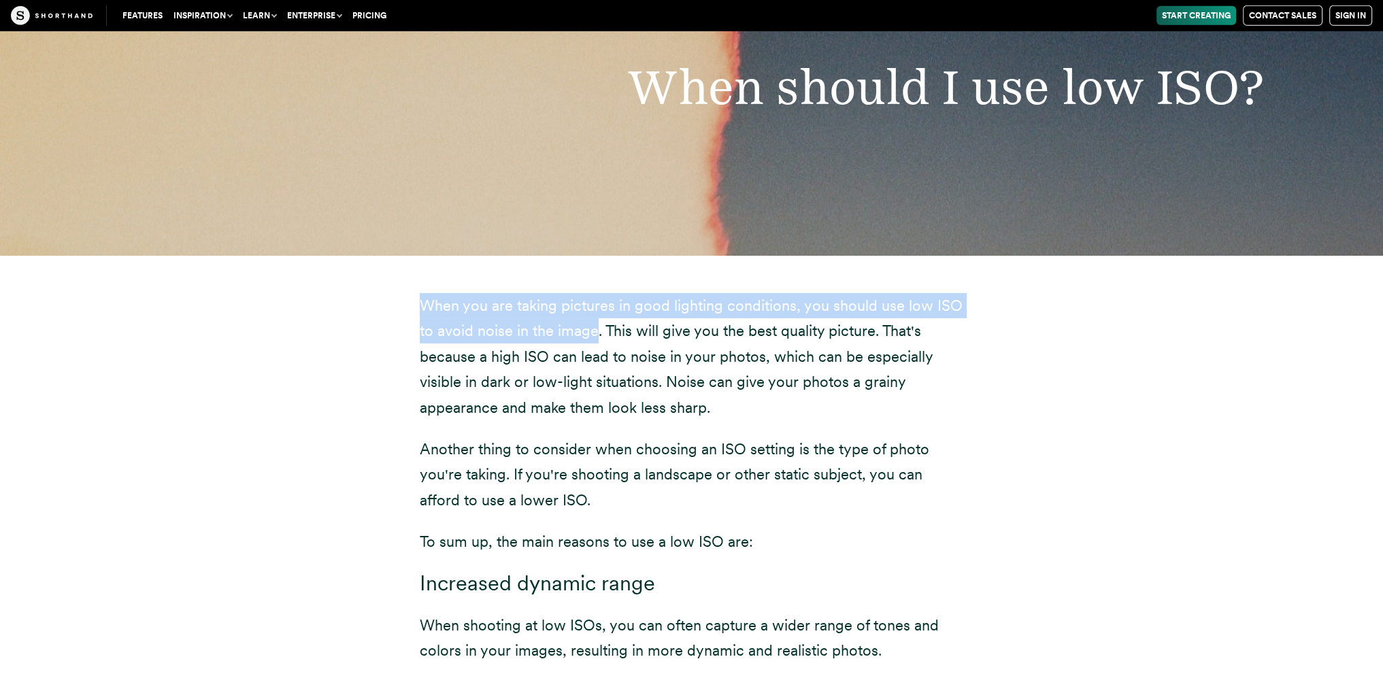
drag, startPoint x: 420, startPoint y: 275, endPoint x: 584, endPoint y: 300, distance: 165.1
click at [584, 300] on p "When you are taking pictures in good lighting conditions, you should use low IS…" at bounding box center [692, 356] width 544 height 127
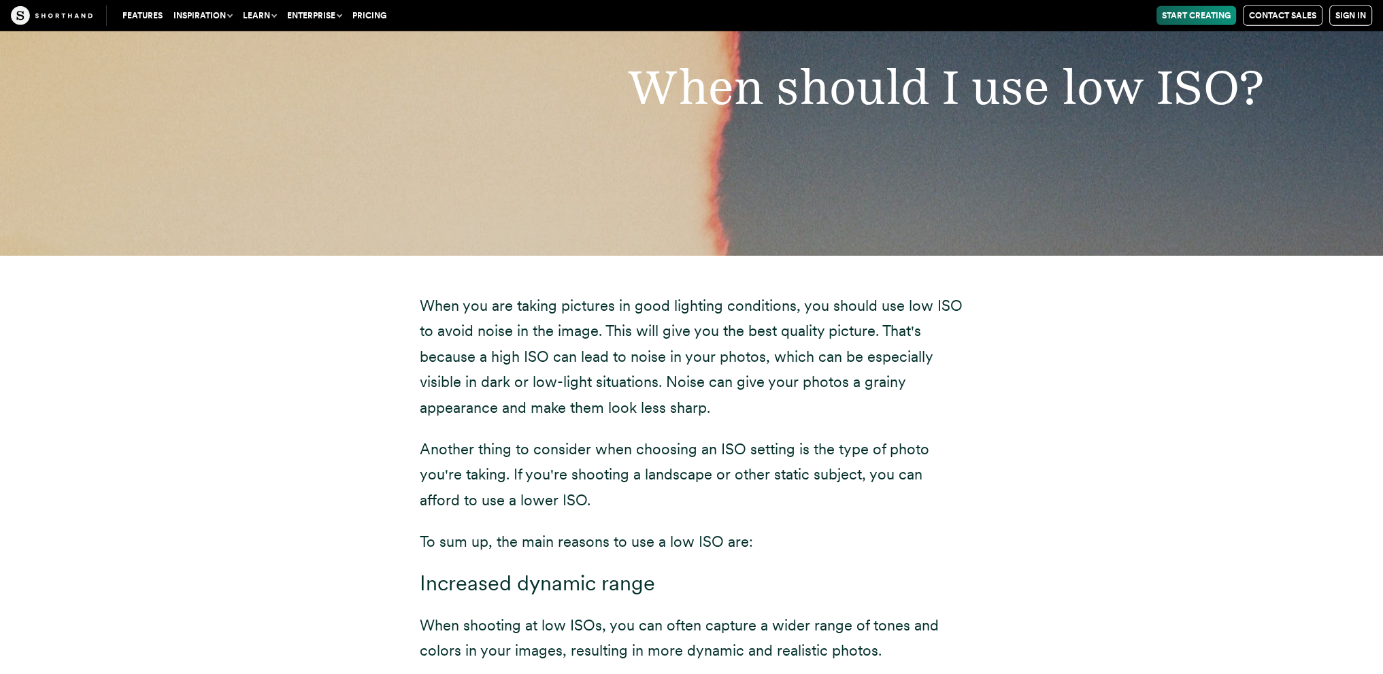
click at [339, 117] on div "When should I use low ISO?" at bounding box center [691, 86] width 1383 height 337
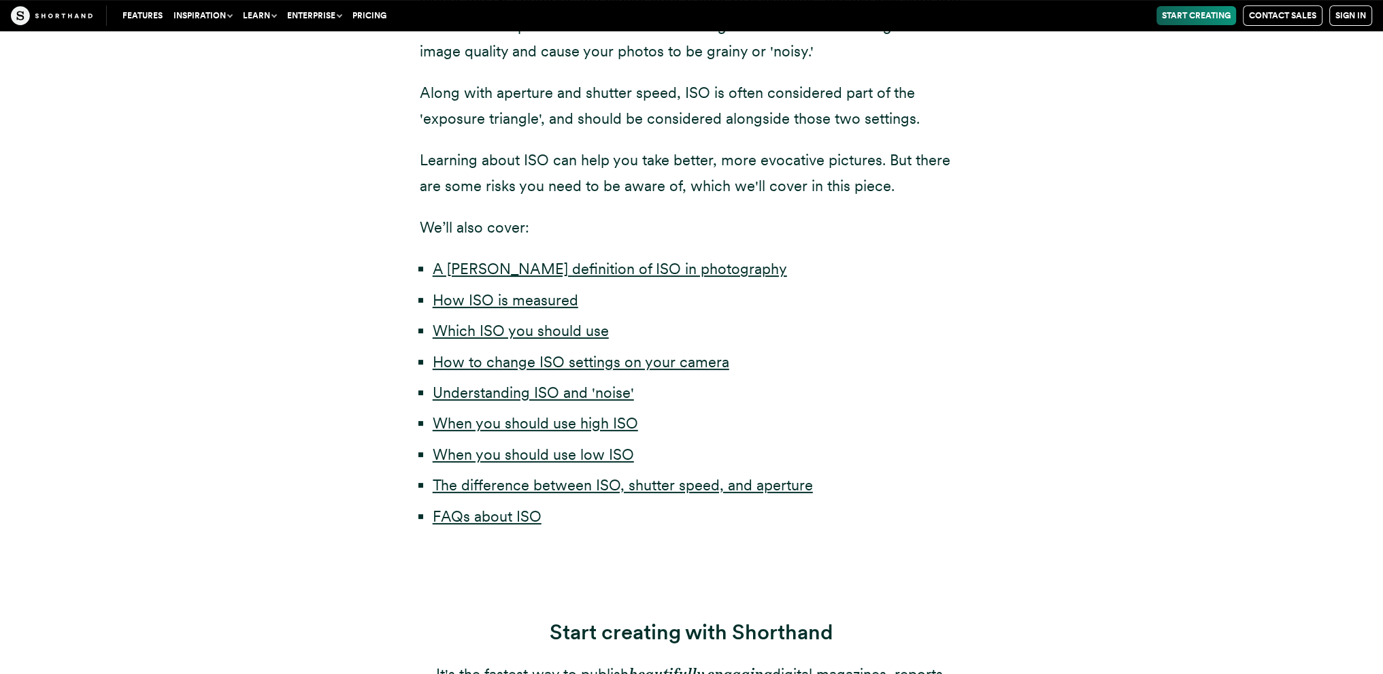
scroll to position [544, 0]
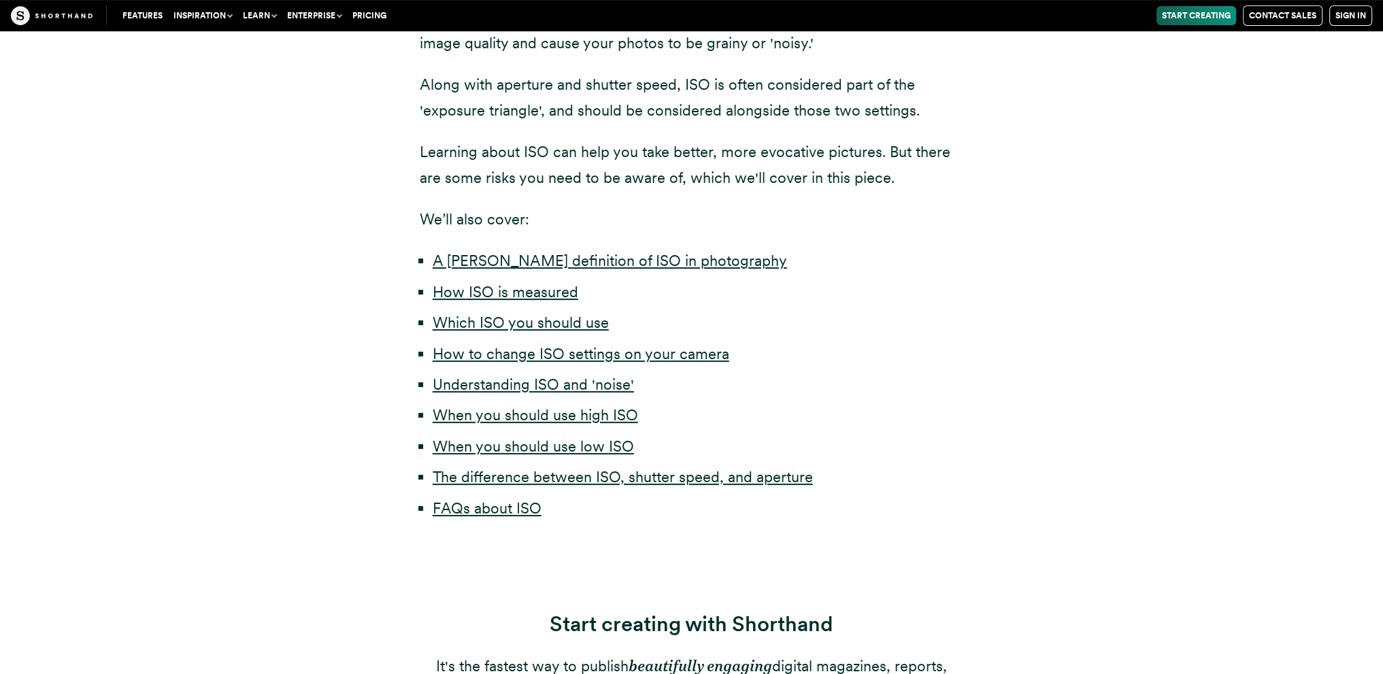
click at [1083, 381] on div "Have you ever taken a picture and it's turned out blurry or too dark? If you ha…" at bounding box center [691, 200] width 1197 height 751
